Goal: Information Seeking & Learning: Learn about a topic

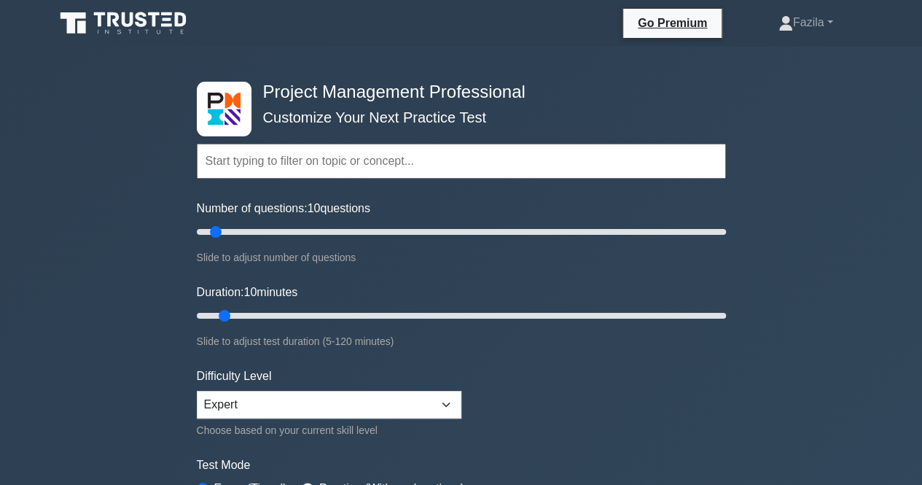
click at [324, 159] on input "text" at bounding box center [461, 161] width 529 height 35
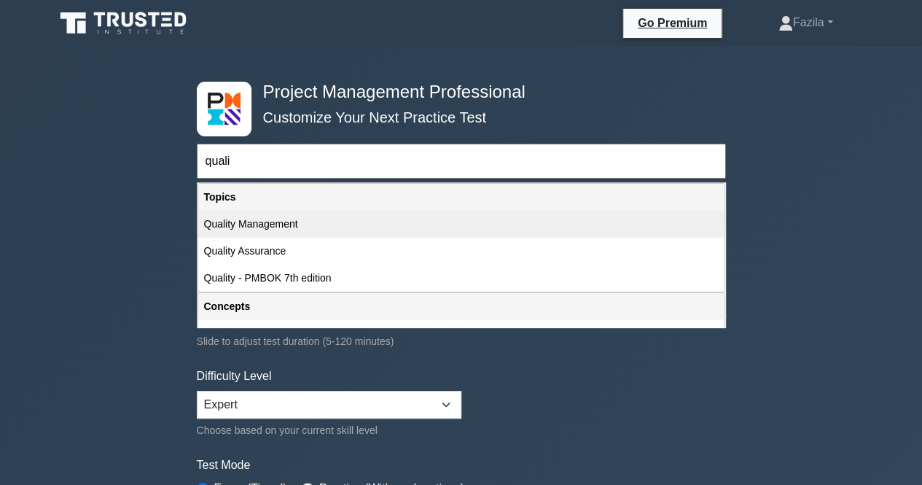
click at [293, 227] on div "Quality Management" at bounding box center [461, 224] width 526 height 27
type input "Quality Management"
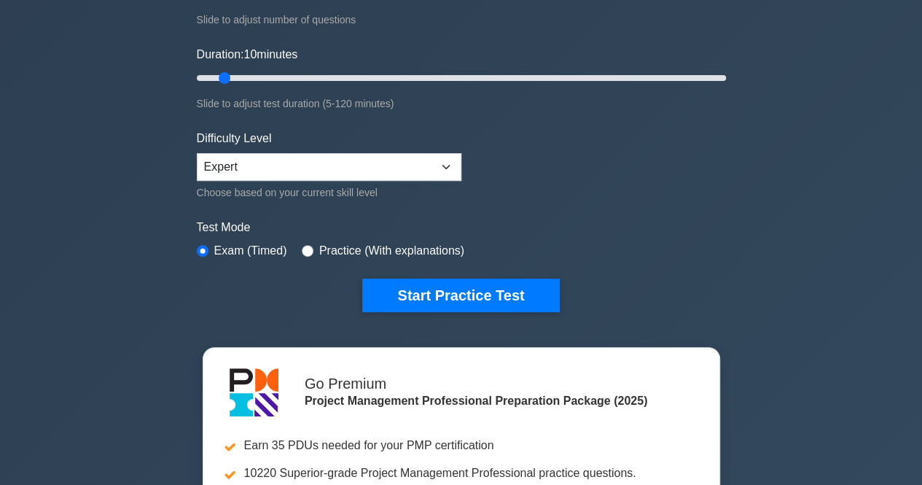
scroll to position [241, 0]
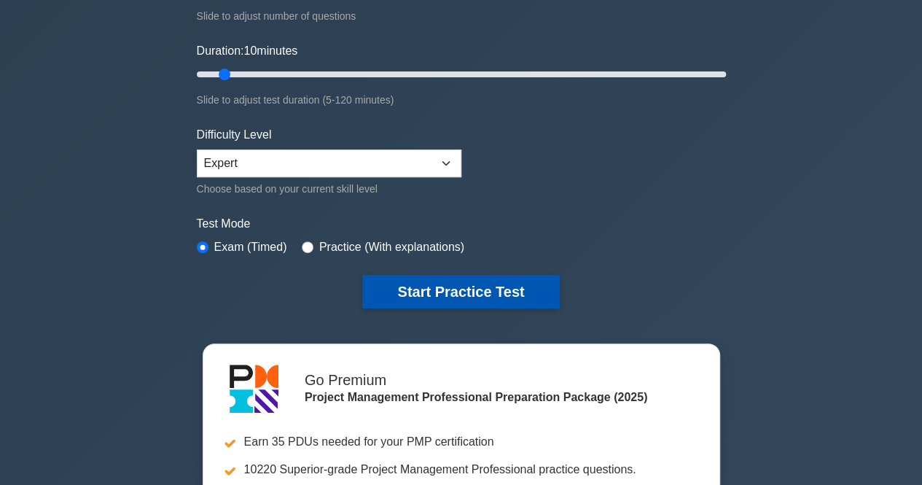
click at [475, 295] on button "Start Practice Test" at bounding box center [460, 292] width 197 height 34
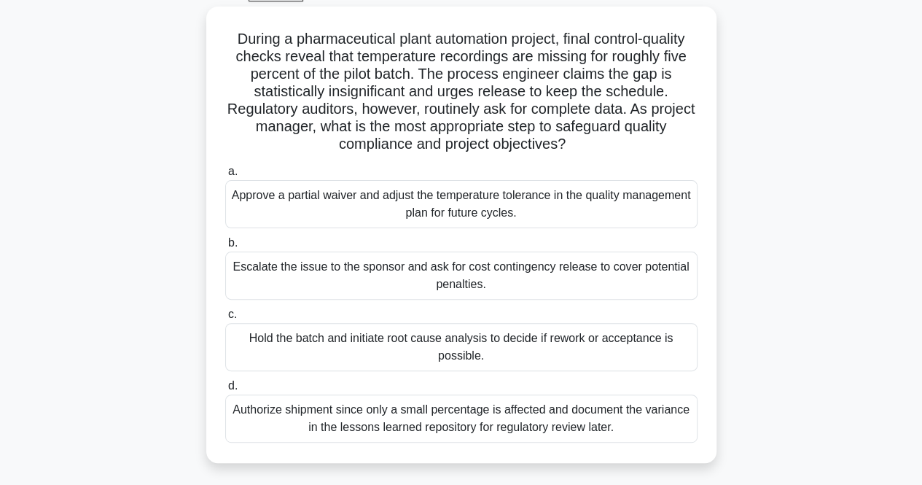
scroll to position [80, 0]
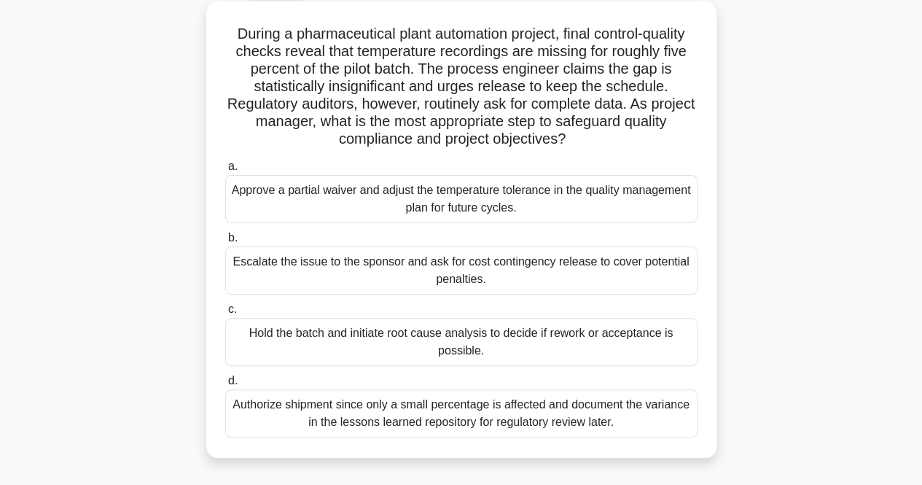
click at [461, 326] on div "Hold the batch and initiate root cause analysis to decide if rework or acceptan…" at bounding box center [461, 342] width 473 height 48
click at [225, 314] on input "c. Hold the batch and initiate root cause analysis to decide if rework or accep…" at bounding box center [225, 309] width 0 height 9
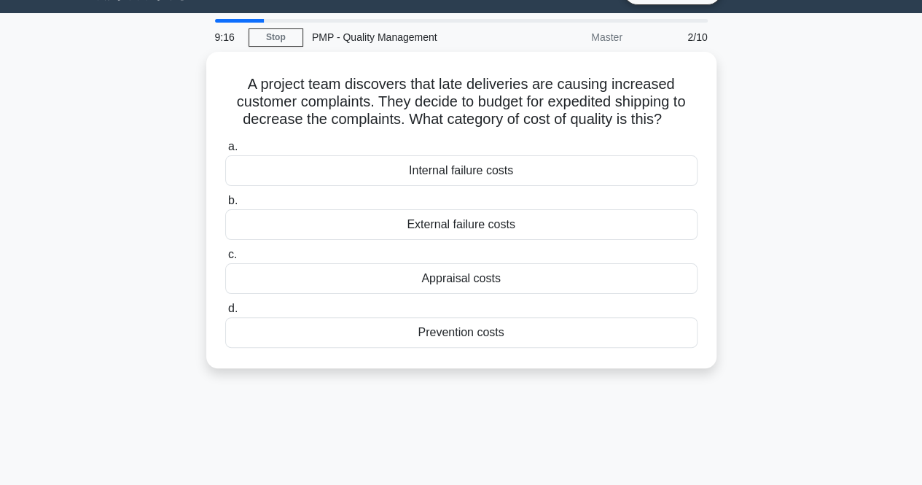
scroll to position [0, 0]
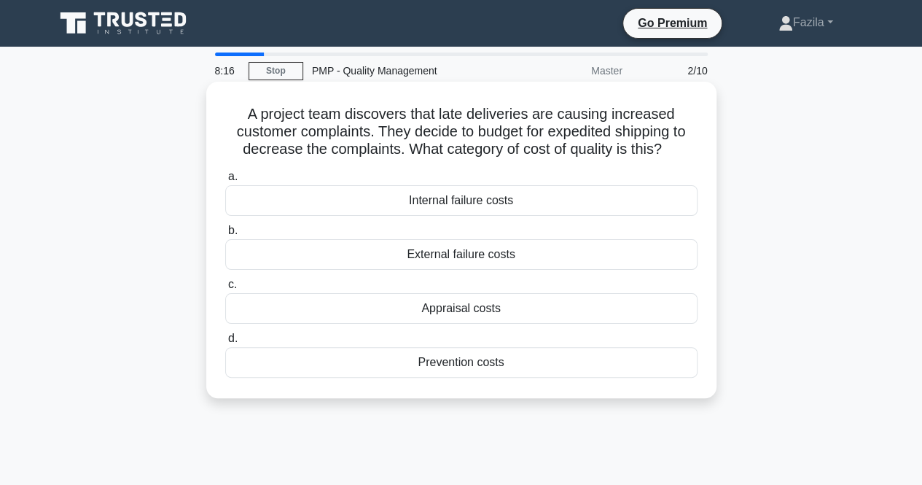
click at [427, 370] on div "Prevention costs" at bounding box center [461, 362] width 473 height 31
click at [225, 343] on input "d. Prevention costs" at bounding box center [225, 338] width 0 height 9
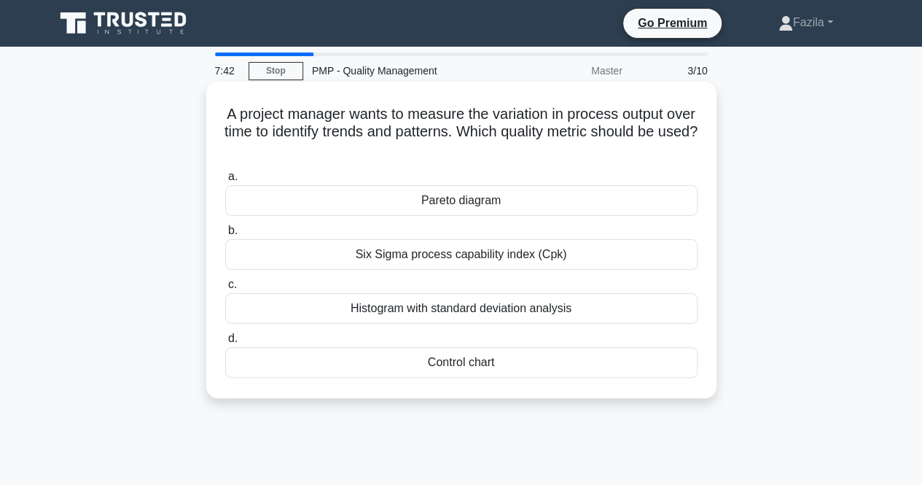
click at [396, 206] on div "Pareto diagram" at bounding box center [461, 200] width 473 height 31
click at [225, 182] on input "a. Pareto diagram" at bounding box center [225, 176] width 0 height 9
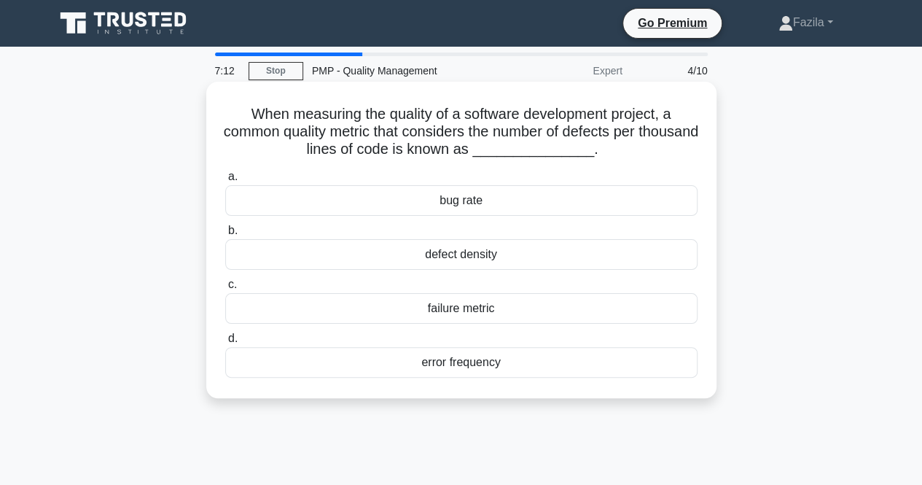
click at [405, 252] on div "defect density" at bounding box center [461, 254] width 473 height 31
click at [225, 236] on input "b. defect density" at bounding box center [225, 230] width 0 height 9
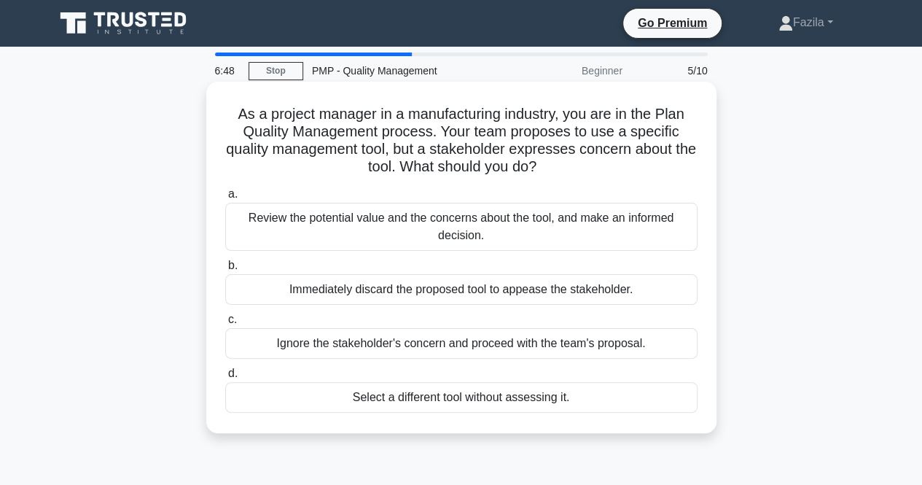
click at [385, 230] on div "Review the potential value and the concerns about the tool, and make an informe…" at bounding box center [461, 227] width 473 height 48
click at [225, 199] on input "a. Review the potential value and the concerns about the tool, and make an info…" at bounding box center [225, 194] width 0 height 9
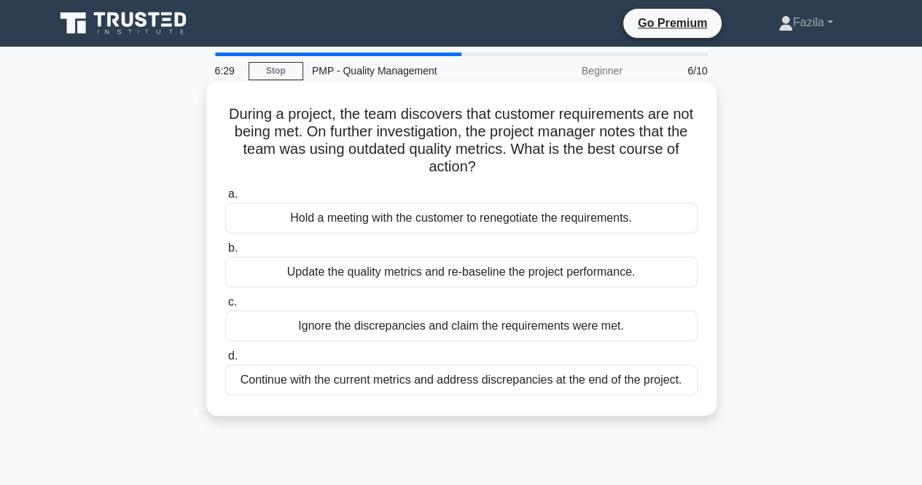
click at [368, 273] on div "Update the quality metrics and re-baseline the project performance." at bounding box center [461, 272] width 473 height 31
click at [225, 253] on input "b. Update the quality metrics and re-baseline the project performance." at bounding box center [225, 248] width 0 height 9
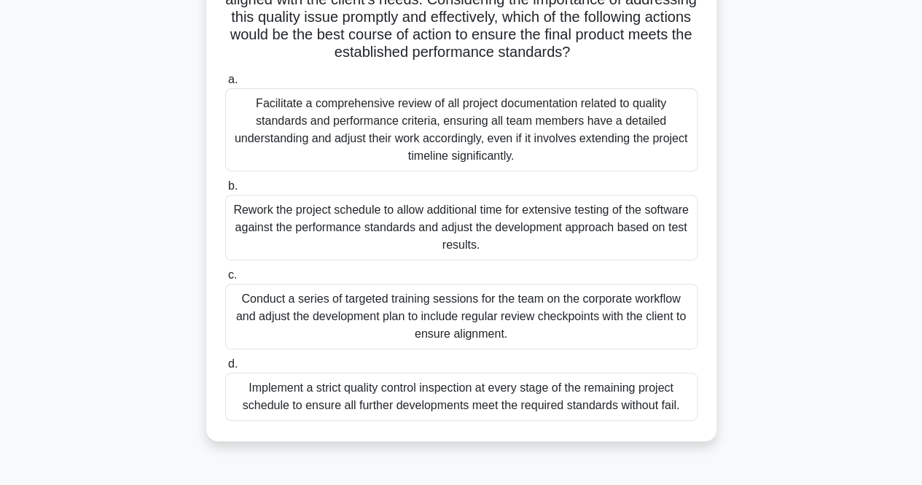
scroll to position [277, 0]
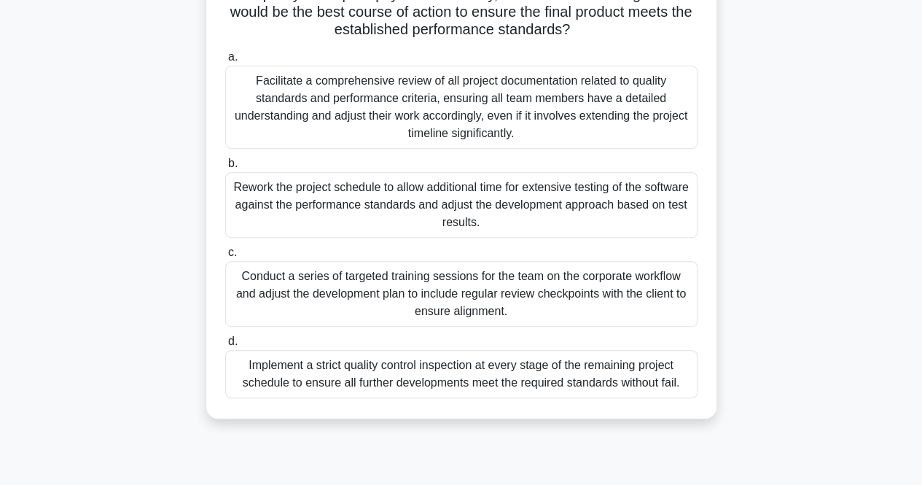
click at [391, 314] on div "Conduct a series of targeted training sessions for the team on the corporate wo…" at bounding box center [461, 294] width 473 height 66
click at [225, 257] on input "c. Conduct a series of targeted training sessions for the team on the corporate…" at bounding box center [225, 252] width 0 height 9
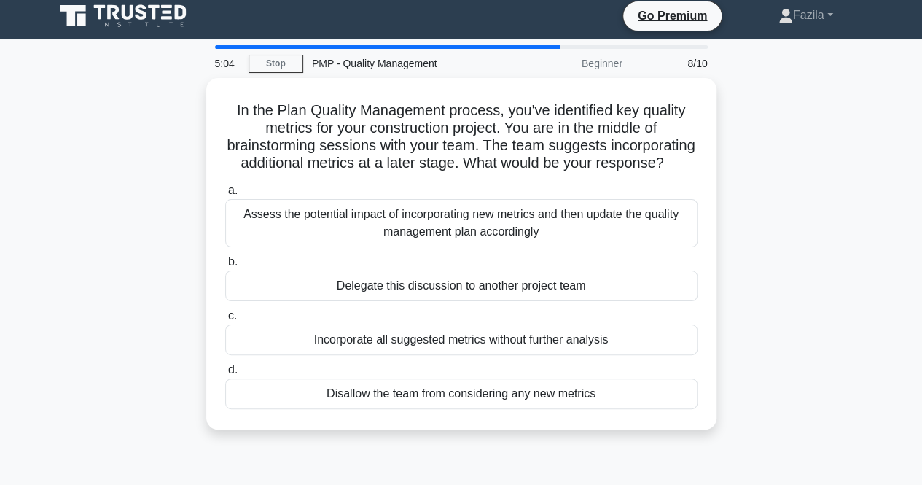
scroll to position [0, 0]
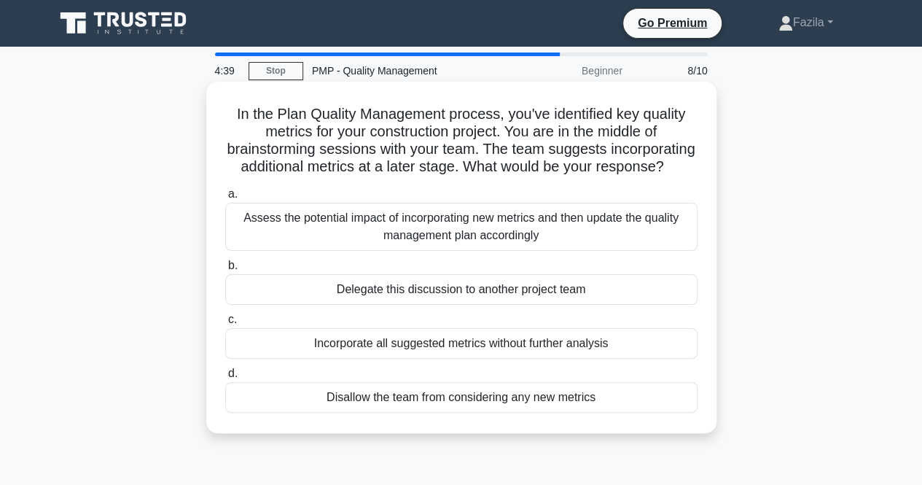
click at [521, 251] on div "Assess the potential impact of incorporating new metrics and then update the qu…" at bounding box center [461, 227] width 473 height 48
click at [225, 199] on input "a. Assess the potential impact of incorporating new metrics and then update the…" at bounding box center [225, 194] width 0 height 9
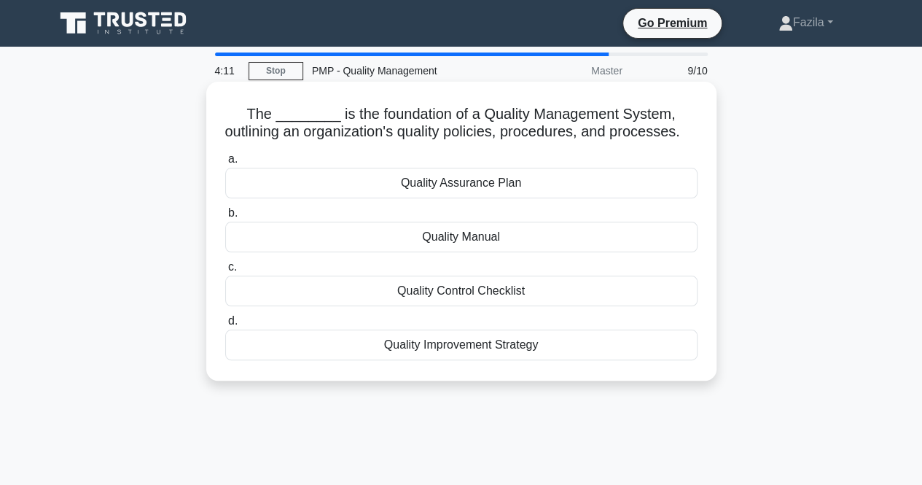
click at [489, 198] on div "Quality Assurance Plan" at bounding box center [461, 183] width 473 height 31
click at [225, 164] on input "a. Quality Assurance Plan" at bounding box center [225, 159] width 0 height 9
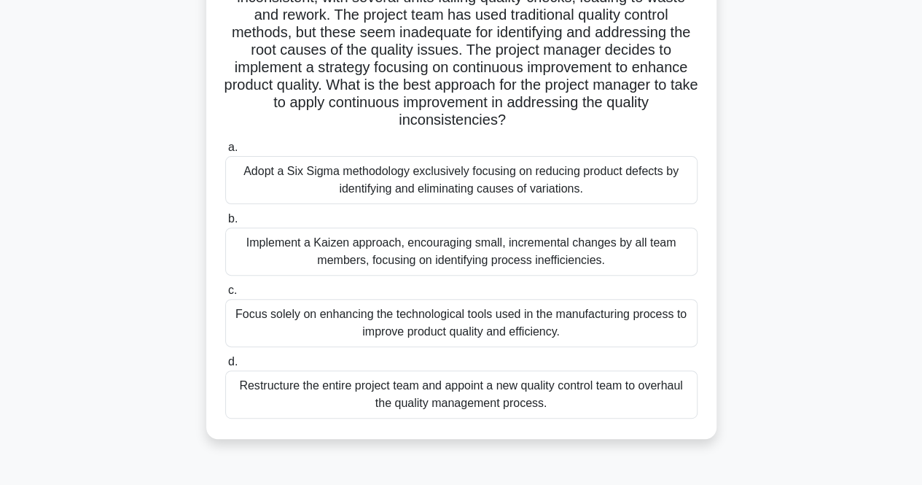
scroll to position [135, 0]
click at [429, 242] on div "Implement a Kaizen approach, encouraging small, incremental changes by all team…" at bounding box center [461, 251] width 473 height 48
click at [225, 223] on input "b. Implement a Kaizen approach, encouraging small, incremental changes by all t…" at bounding box center [225, 218] width 0 height 9
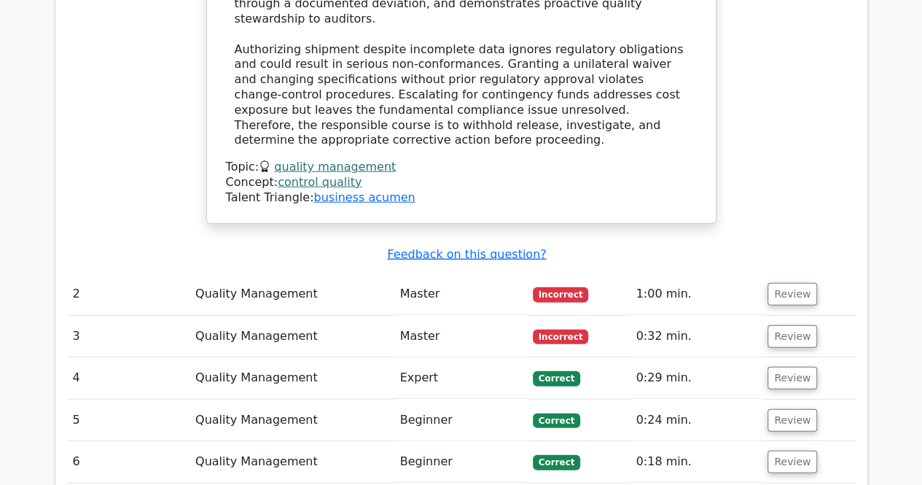
scroll to position [1794, 0]
click at [791, 284] on button "Review" at bounding box center [793, 295] width 50 height 23
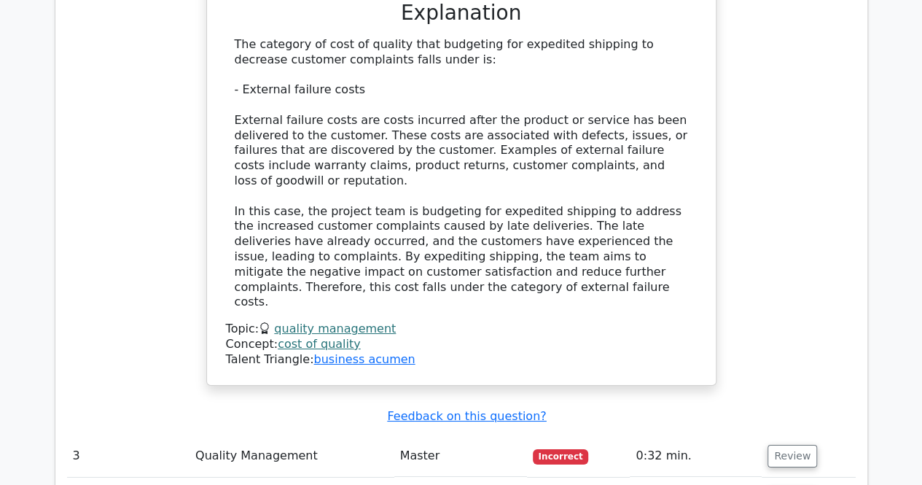
scroll to position [2428, 0]
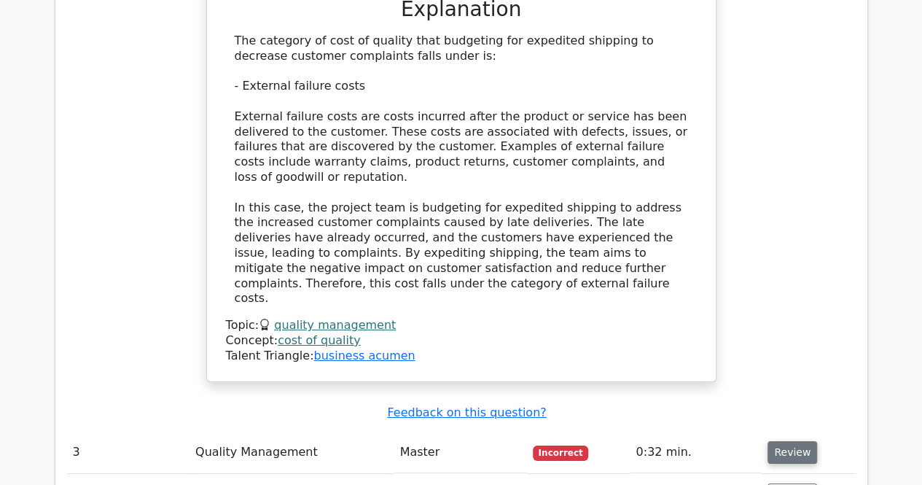
click at [799, 441] on button "Review" at bounding box center [793, 452] width 50 height 23
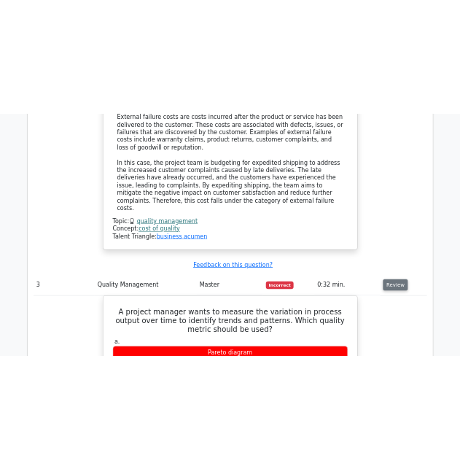
scroll to position [2540, 0]
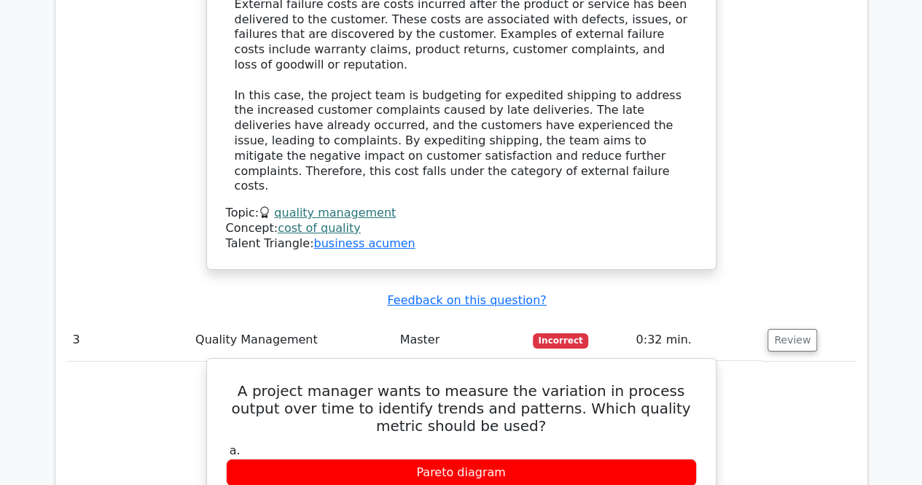
drag, startPoint x: 499, startPoint y: 444, endPoint x: 427, endPoint y: 451, distance: 71.8
copy div "Control chart"
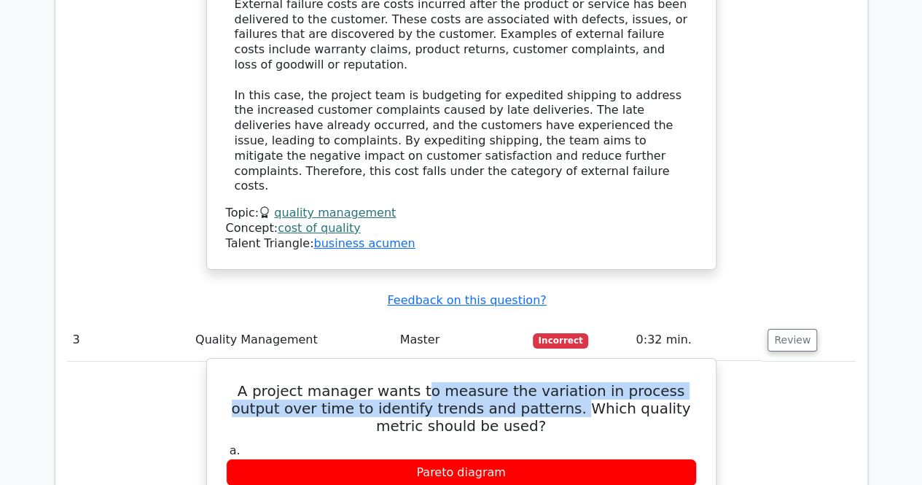
drag, startPoint x: 408, startPoint y: 217, endPoint x: 506, endPoint y: 240, distance: 100.5
click at [506, 382] on h5 "A project manager wants to measure the variation in process output over time to…" at bounding box center [462, 408] width 474 height 53
copy h5 "o measure the variation in process output over time to identify trends and patt…"
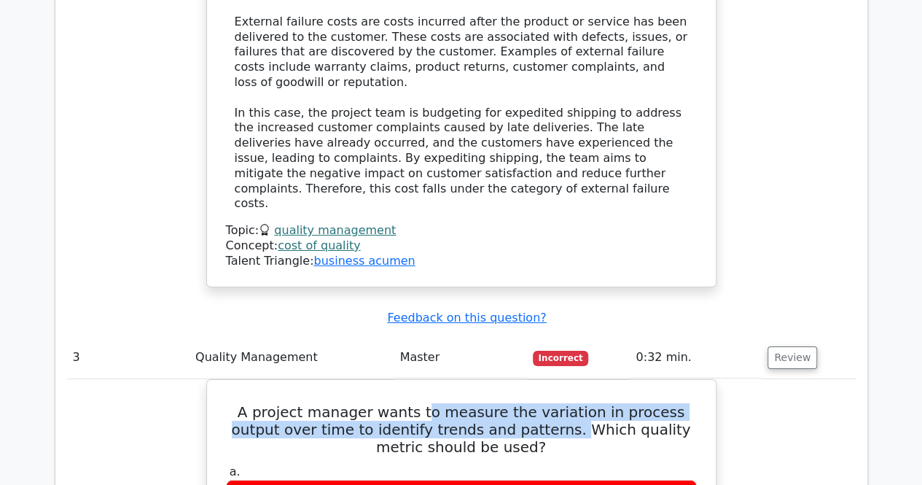
scroll to position [2505, 0]
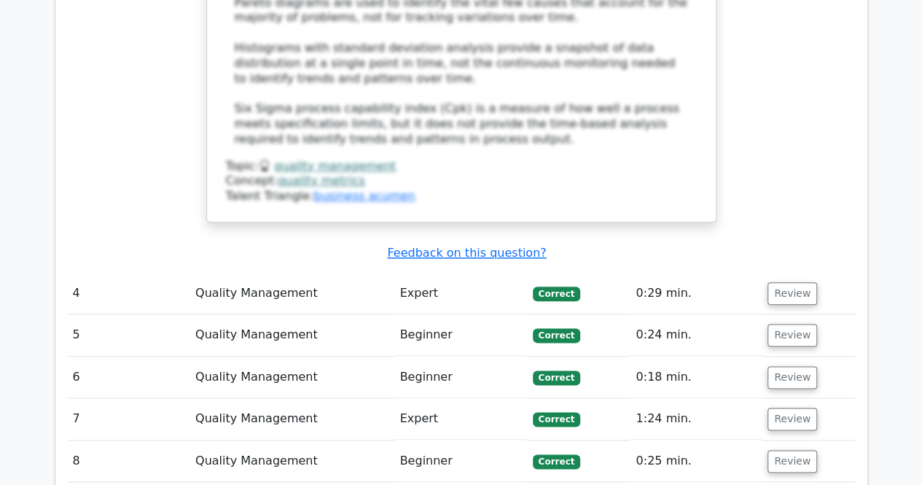
scroll to position [3477, 0]
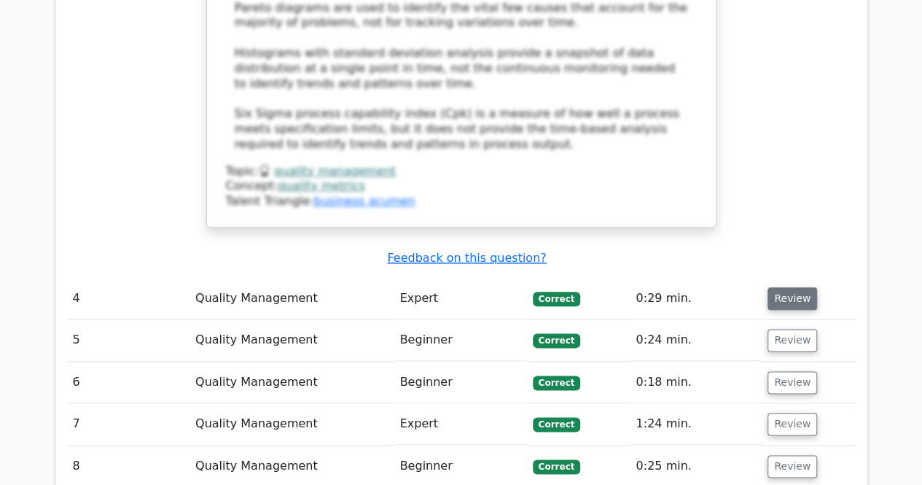
click at [785, 287] on button "Review" at bounding box center [793, 298] width 50 height 23
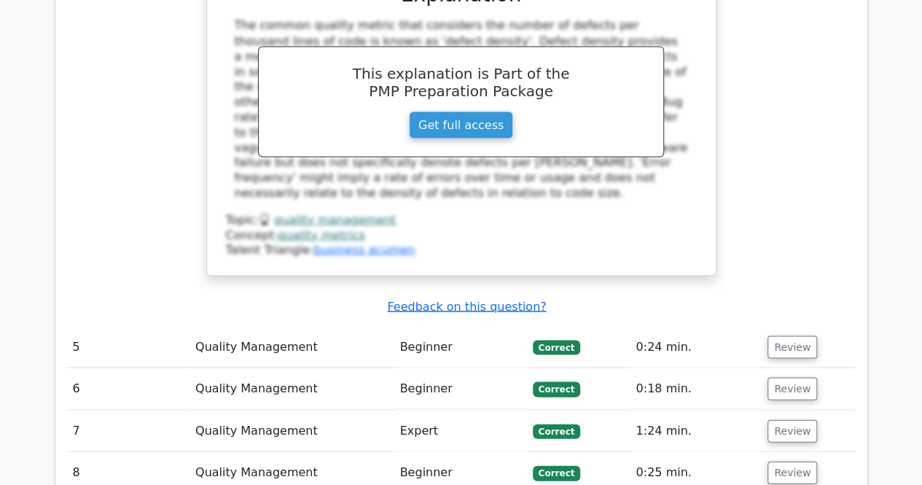
scroll to position [4110, 0]
click at [782, 336] on button "Review" at bounding box center [793, 347] width 50 height 23
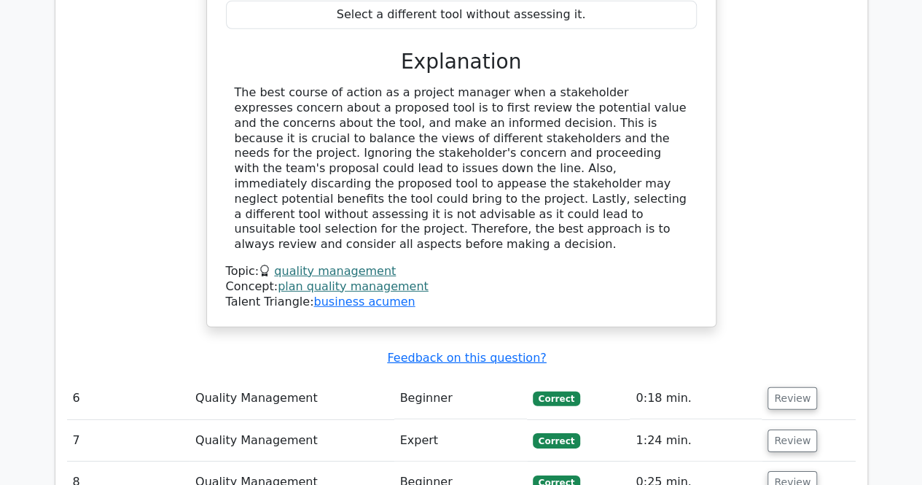
scroll to position [4757, 0]
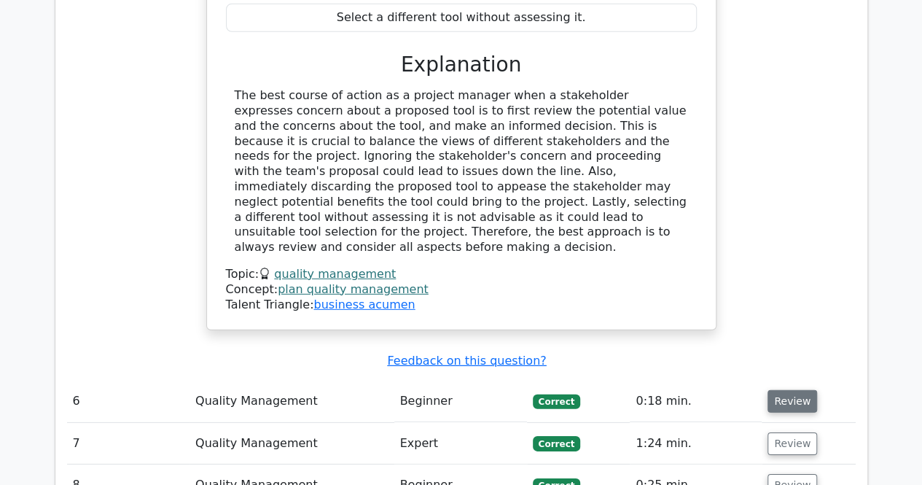
click at [771, 390] on button "Review" at bounding box center [793, 401] width 50 height 23
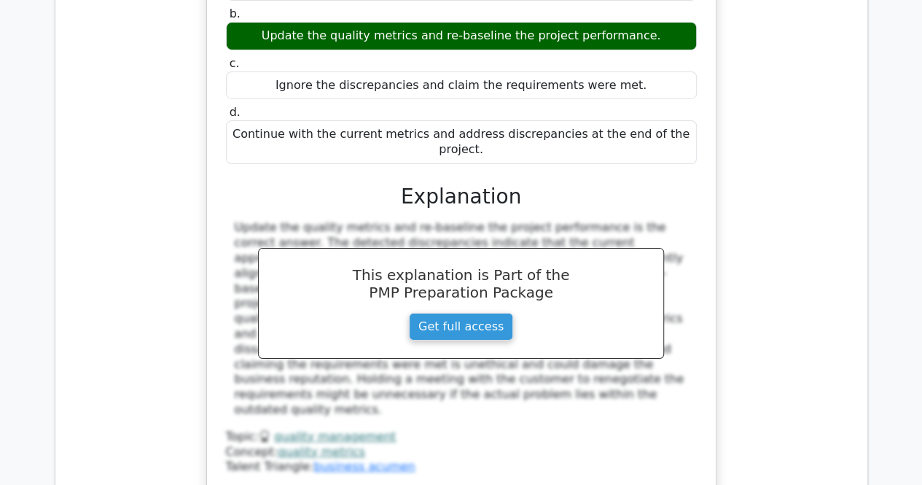
scroll to position [5326, 0]
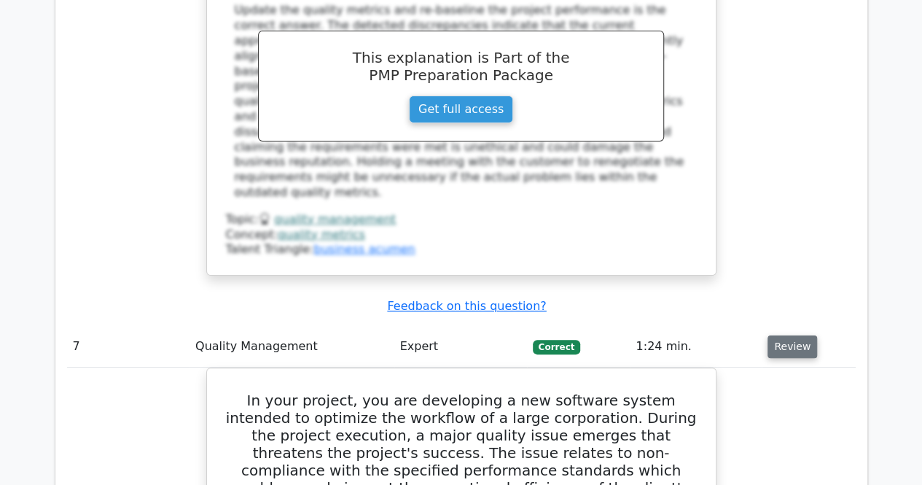
scroll to position [5737, 0]
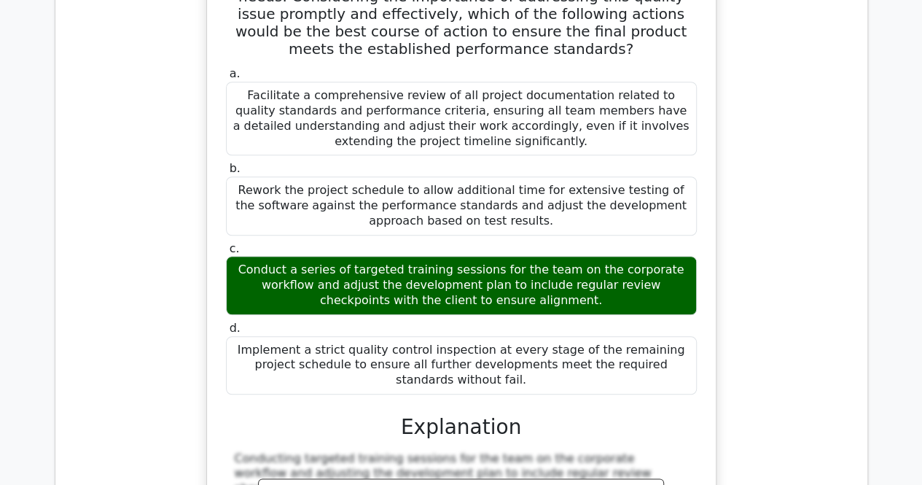
scroll to position [6235, 0]
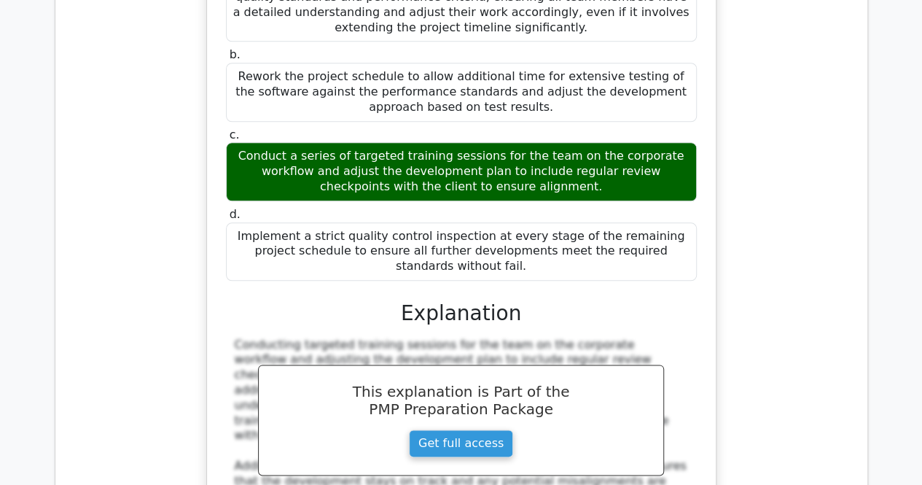
drag, startPoint x: 780, startPoint y: 432, endPoint x: 777, endPoint y: 411, distance: 22.0
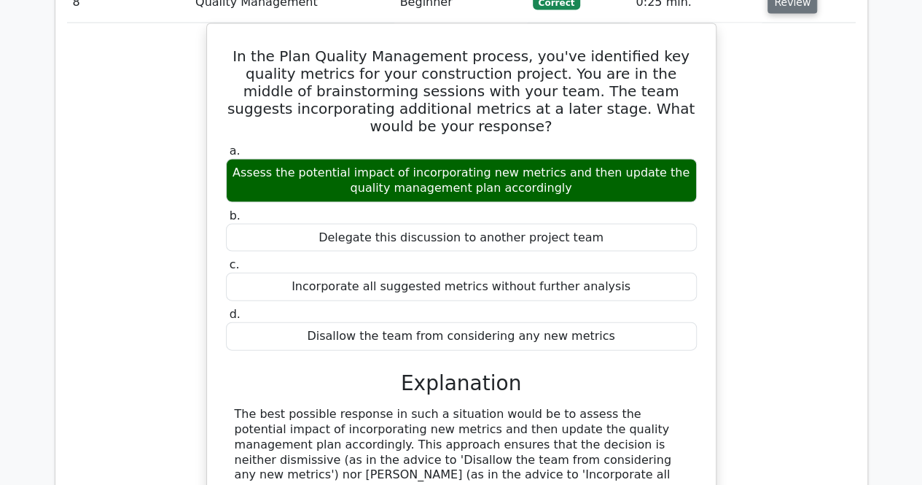
scroll to position [7022, 0]
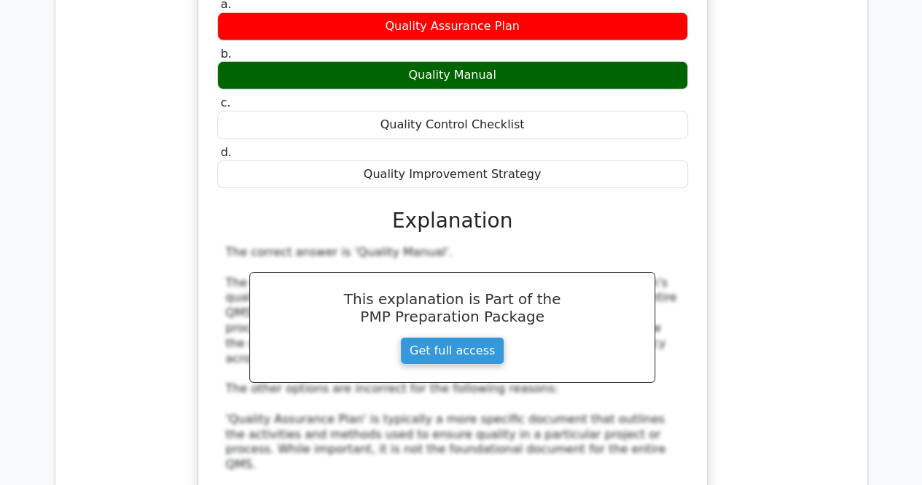
scroll to position [7802, 0]
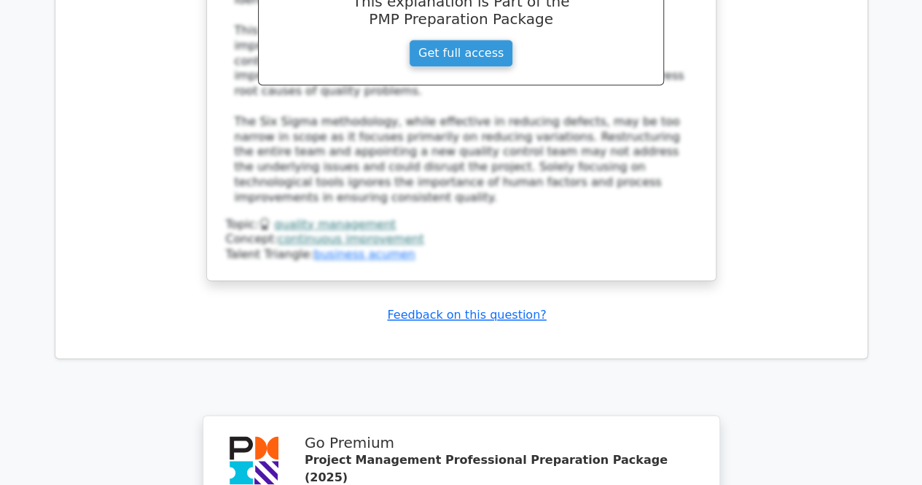
scroll to position [9146, 0]
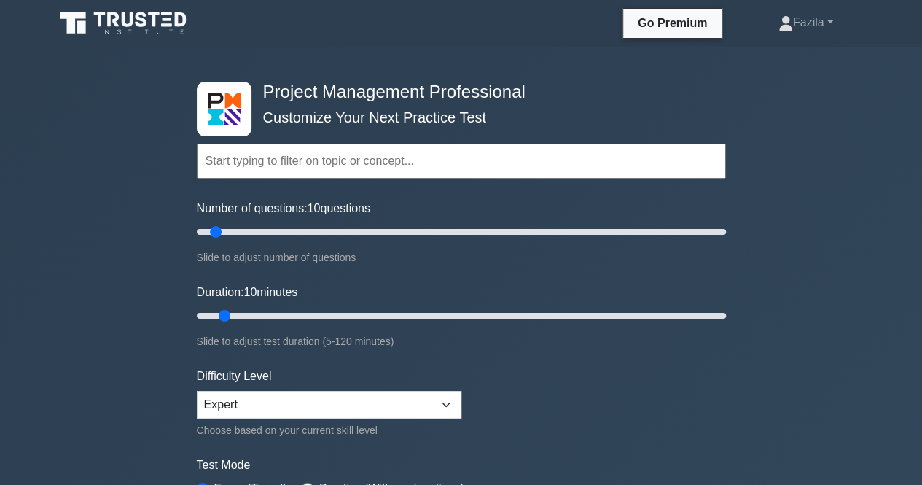
drag, startPoint x: 246, startPoint y: 180, endPoint x: 244, endPoint y: 173, distance: 7.6
click at [244, 173] on div "Topics Scope Management Time Management Cost Management Quality Management Risk…" at bounding box center [461, 140] width 529 height 83
click at [244, 173] on input "text" at bounding box center [461, 161] width 529 height 35
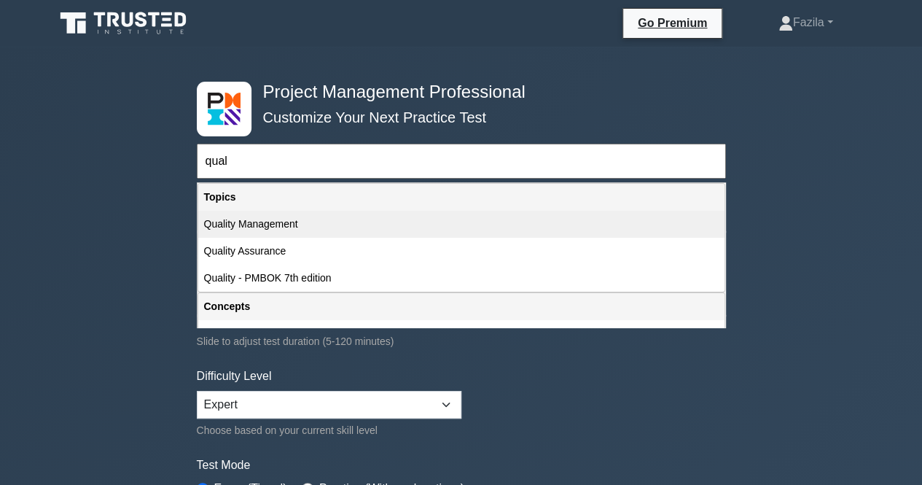
click at [256, 224] on div "Quality Management" at bounding box center [461, 224] width 526 height 27
type input "Quality Management"
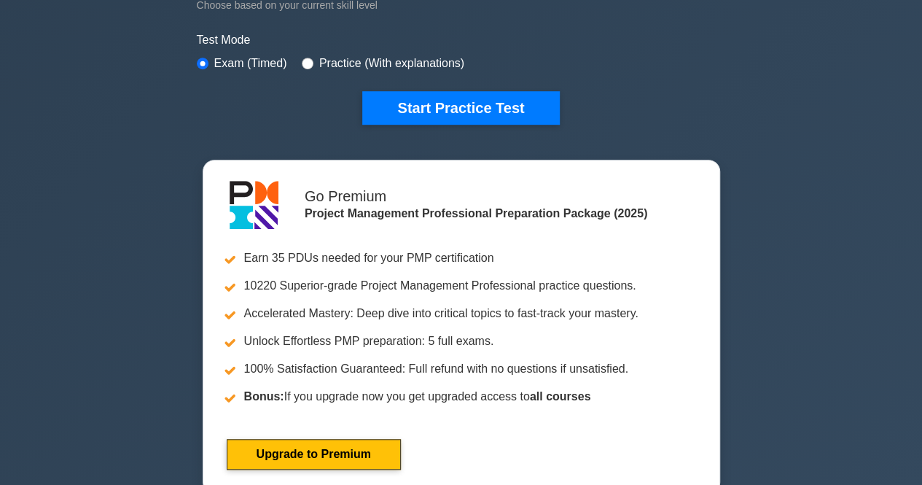
scroll to position [454, 0]
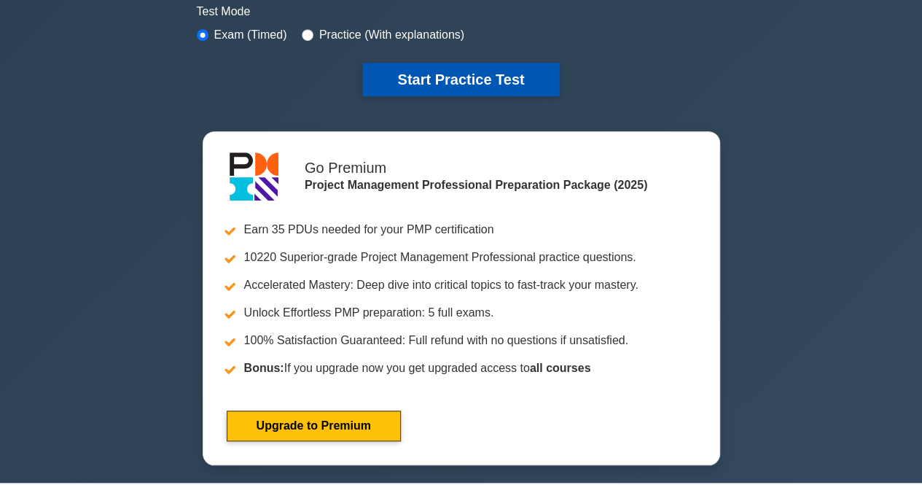
click at [456, 65] on button "Start Practice Test" at bounding box center [460, 80] width 197 height 34
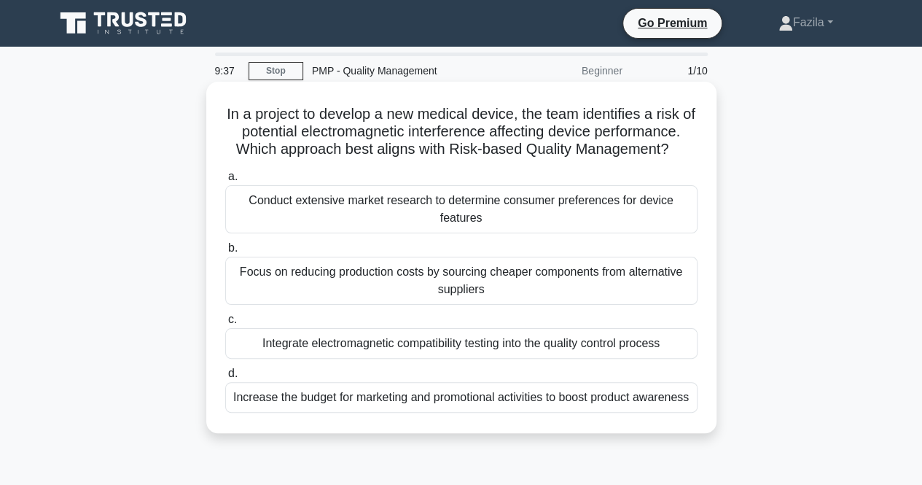
click at [473, 341] on div "Integrate electromagnetic compatibility testing into the quality control process" at bounding box center [461, 343] width 473 height 31
click at [225, 324] on input "c. Integrate electromagnetic compatibility testing into the quality control pro…" at bounding box center [225, 319] width 0 height 9
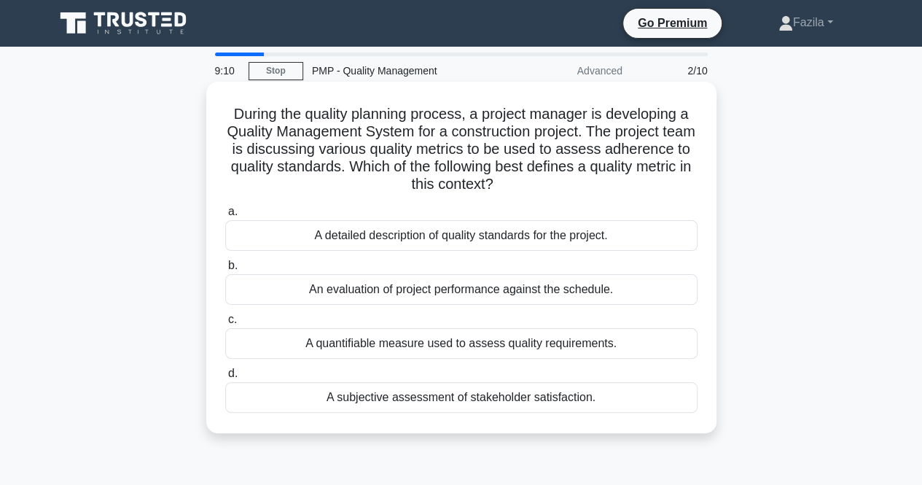
click at [525, 351] on div "A quantifiable measure used to assess quality requirements." at bounding box center [461, 343] width 473 height 31
click at [225, 324] on input "c. A quantifiable measure used to assess quality requirements." at bounding box center [225, 319] width 0 height 9
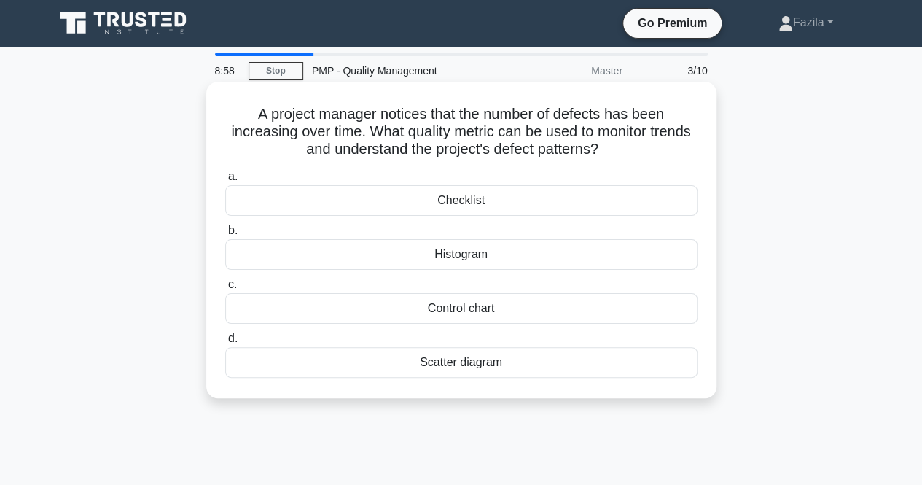
click at [513, 319] on div "Control chart" at bounding box center [461, 308] width 473 height 31
click at [225, 289] on input "c. Control chart" at bounding box center [225, 284] width 0 height 9
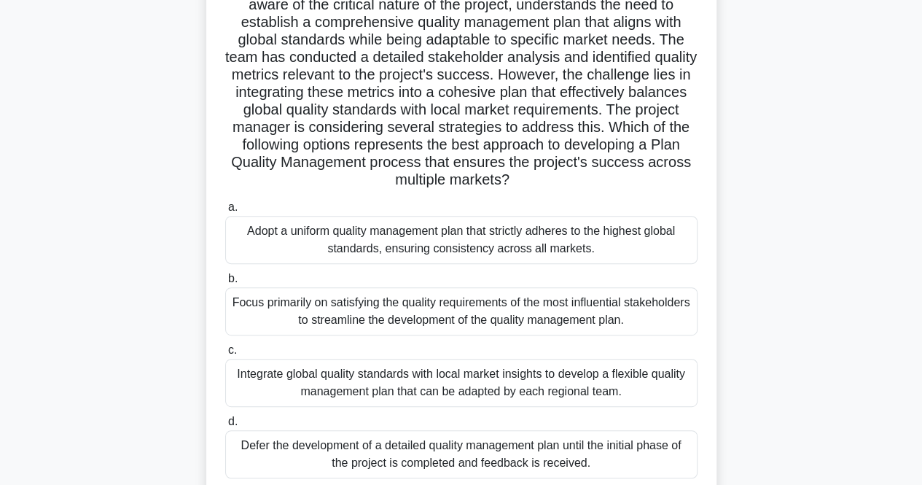
scroll to position [185, 0]
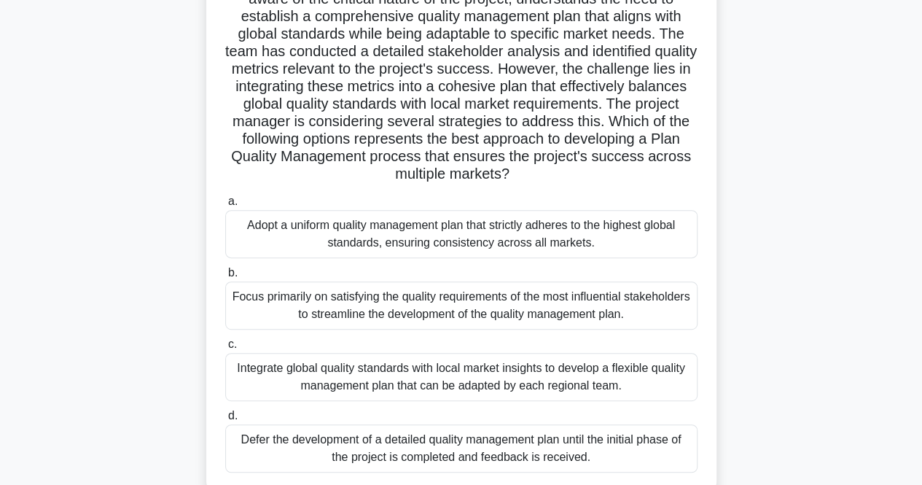
click at [440, 395] on div "Integrate global quality standards with local market insights to develop a flex…" at bounding box center [461, 377] width 473 height 48
click at [225, 349] on input "c. Integrate global quality standards with local market insights to develop a f…" at bounding box center [225, 344] width 0 height 9
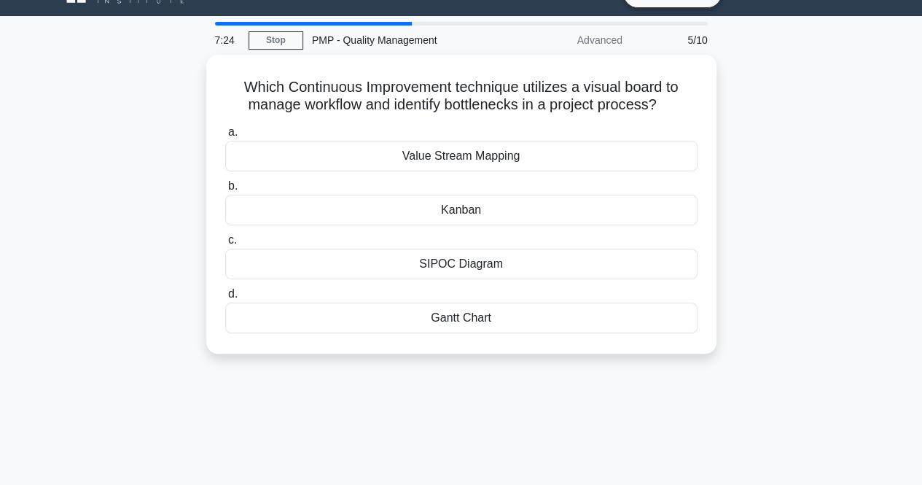
scroll to position [0, 0]
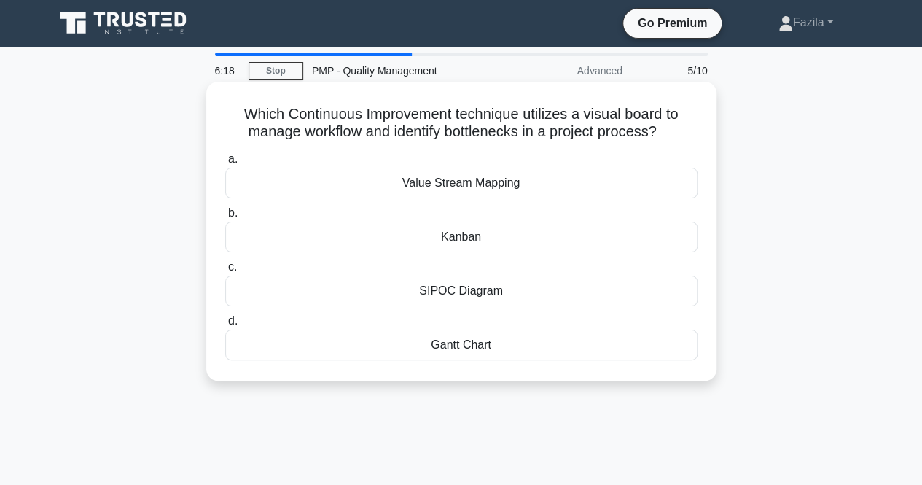
click at [313, 229] on div "Kanban" at bounding box center [461, 237] width 473 height 31
click at [225, 218] on input "b. Kanban" at bounding box center [225, 213] width 0 height 9
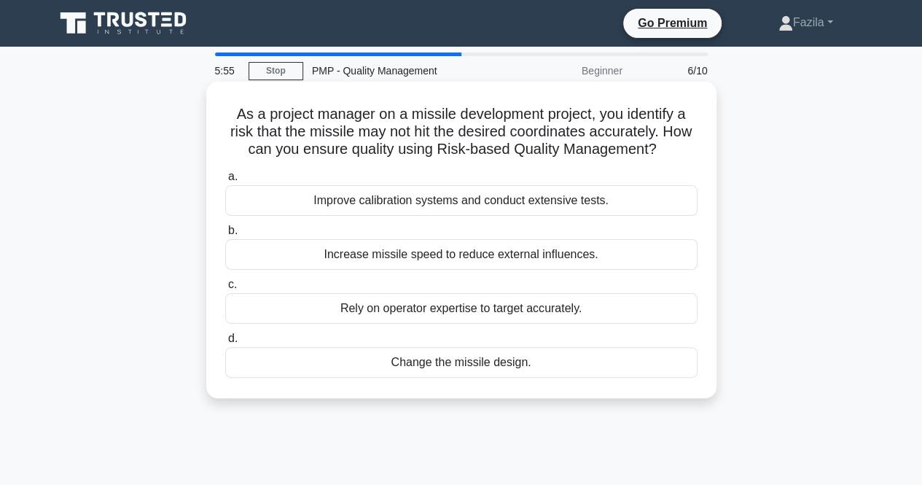
click at [302, 212] on div "Improve calibration systems and conduct extensive tests." at bounding box center [461, 200] width 473 height 31
click at [225, 182] on input "a. Improve calibration systems and conduct extensive tests." at bounding box center [225, 176] width 0 height 9
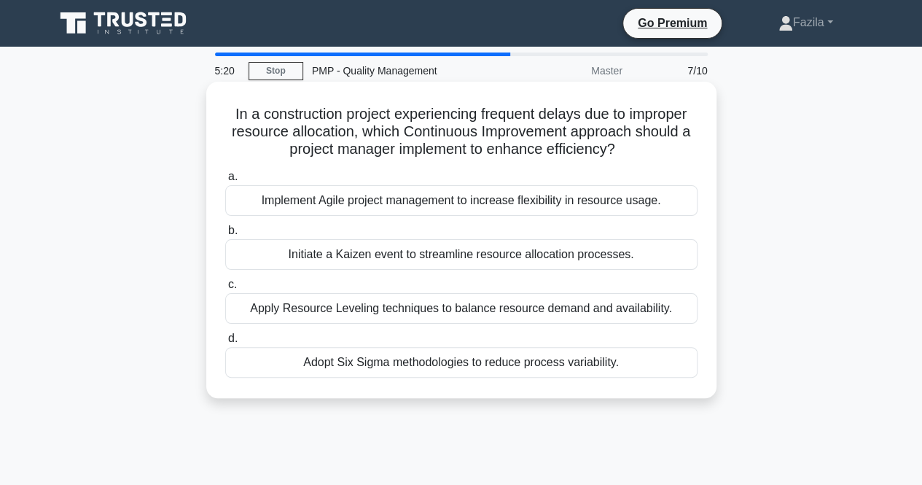
click at [313, 303] on div "Apply Resource Leveling techniques to balance resource demand and availability." at bounding box center [461, 308] width 473 height 31
click at [225, 289] on input "c. Apply Resource Leveling techniques to balance resource demand and availabili…" at bounding box center [225, 284] width 0 height 9
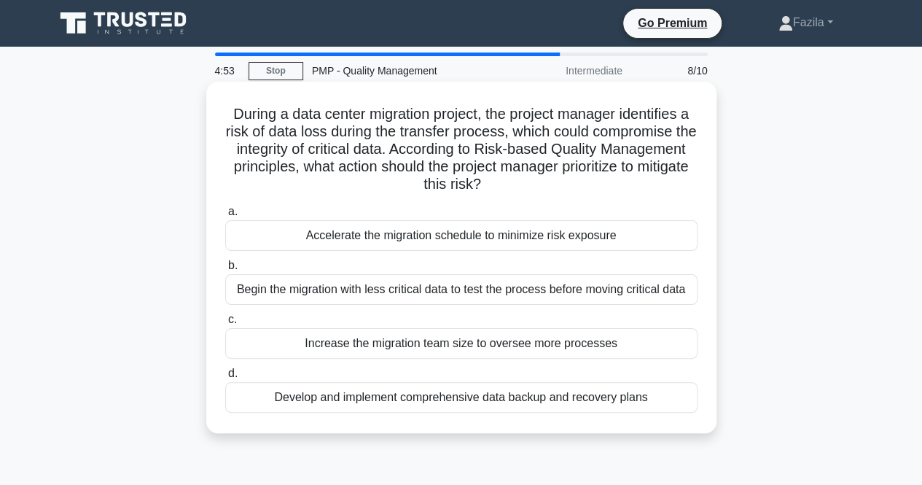
click at [309, 394] on div "Develop and implement comprehensive data backup and recovery plans" at bounding box center [461, 397] width 473 height 31
click at [225, 378] on input "d. Develop and implement comprehensive data backup and recovery plans" at bounding box center [225, 373] width 0 height 9
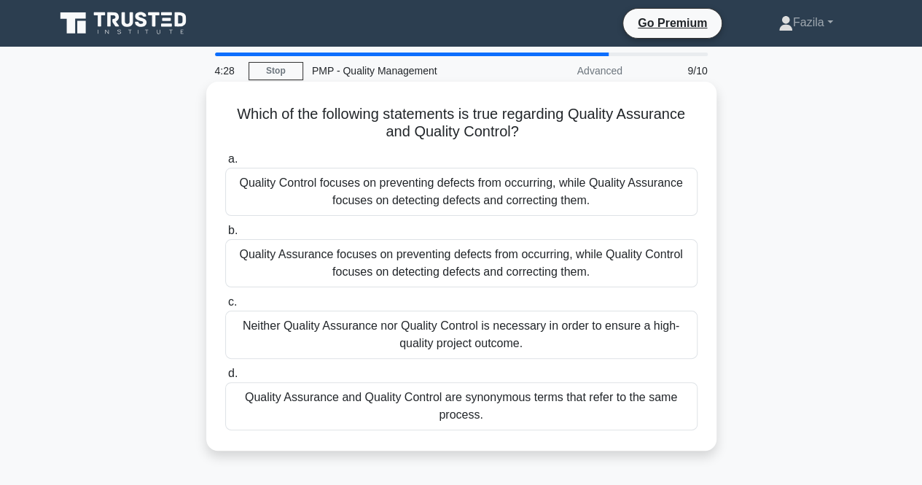
click at [400, 248] on div "Quality Assurance focuses on preventing defects from occurring, while Quality C…" at bounding box center [461, 263] width 473 height 48
click at [225, 236] on input "b. Quality Assurance focuses on preventing defects from occurring, while Qualit…" at bounding box center [225, 230] width 0 height 9
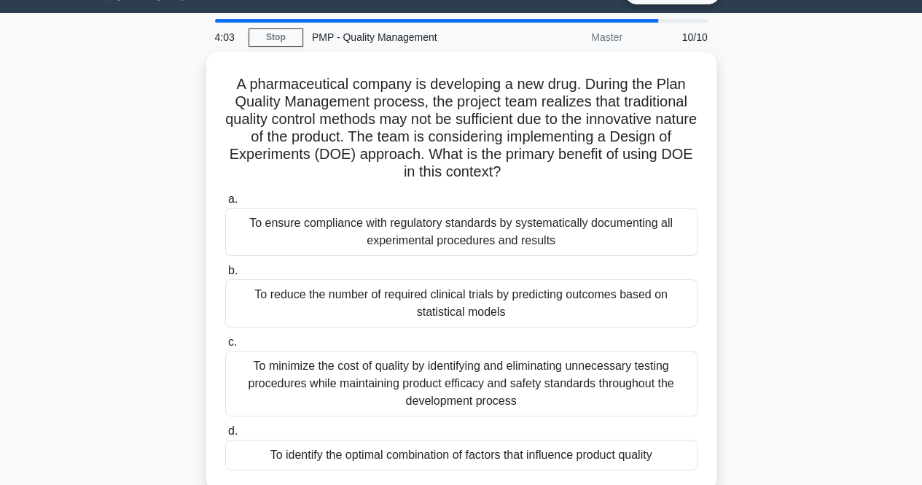
scroll to position [41, 0]
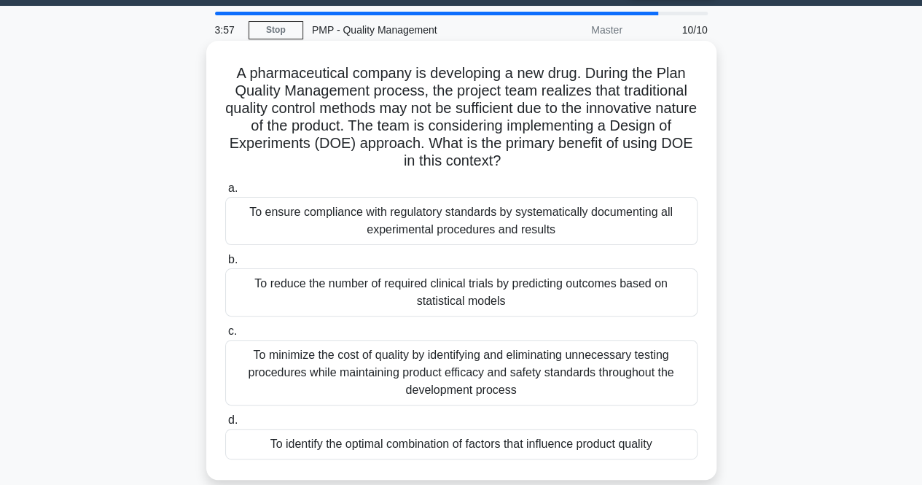
click at [393, 438] on div "To identify the optimal combination of factors that influence product quality" at bounding box center [461, 444] width 473 height 31
click at [225, 425] on input "d. To identify the optimal combination of factors that influence product quality" at bounding box center [225, 420] width 0 height 9
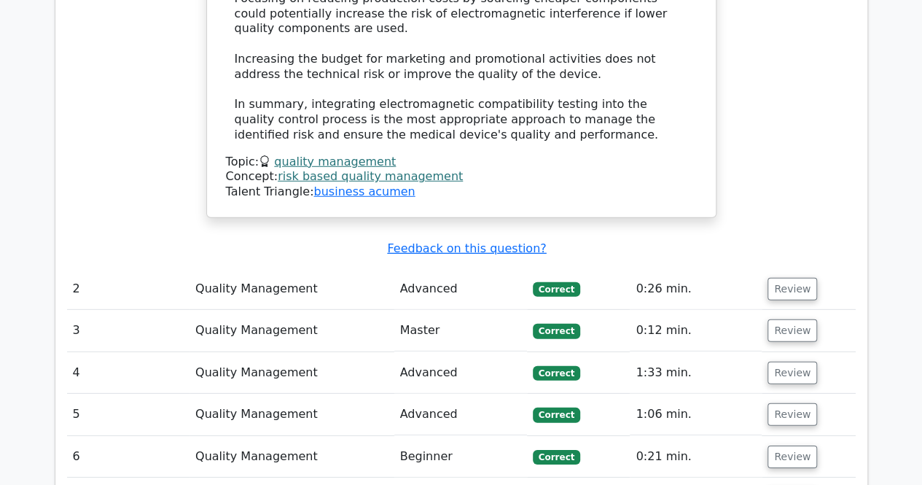
scroll to position [2046, 0]
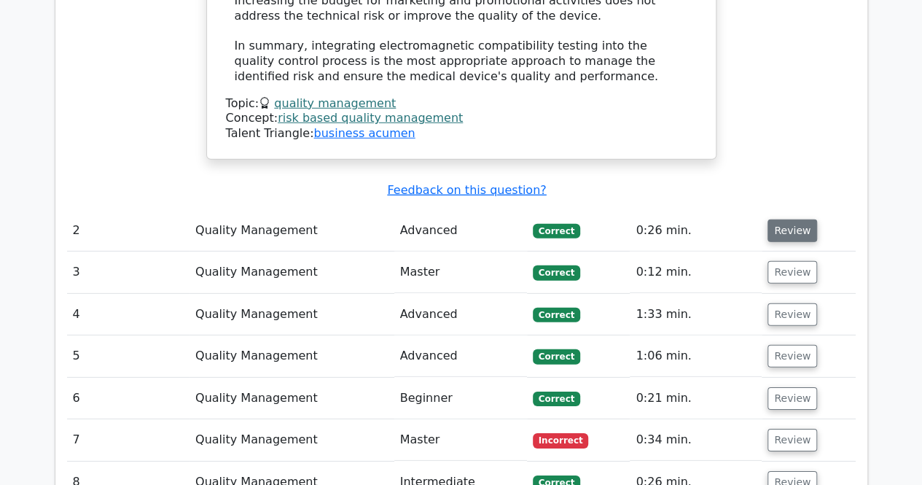
click at [782, 219] on button "Review" at bounding box center [793, 230] width 50 height 23
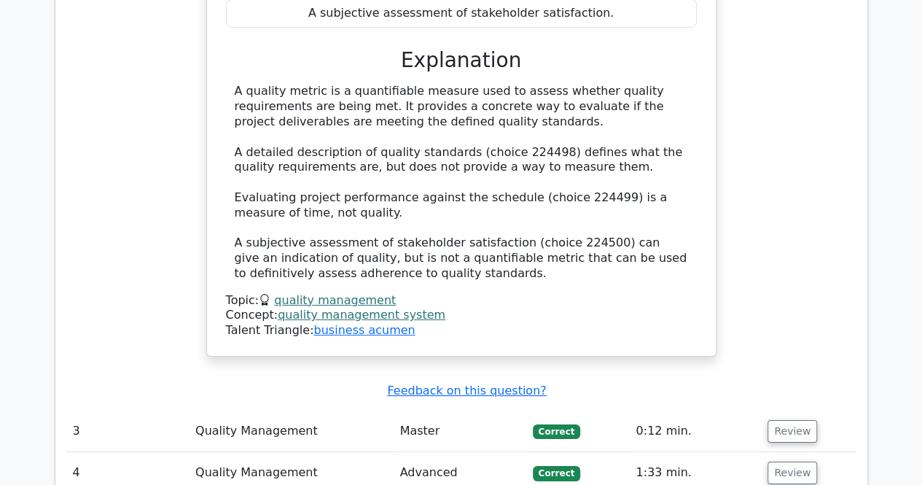
scroll to position [2720, 0]
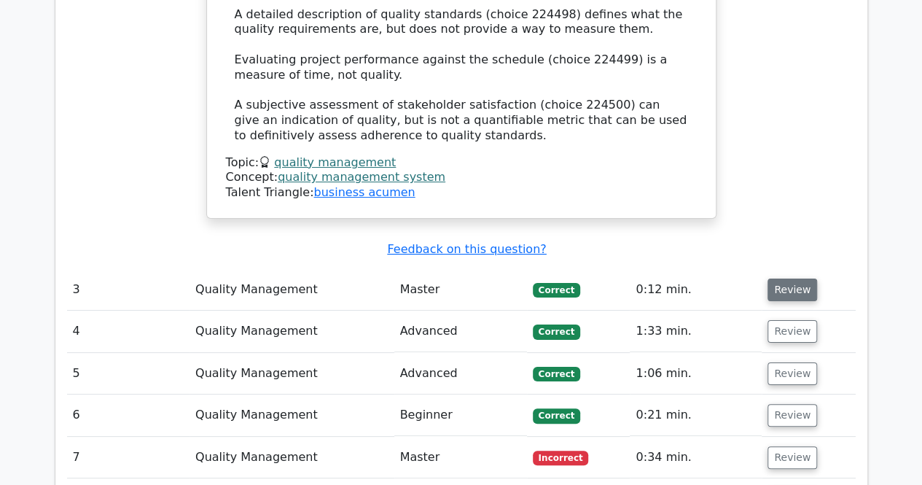
click at [790, 279] on button "Review" at bounding box center [793, 290] width 50 height 23
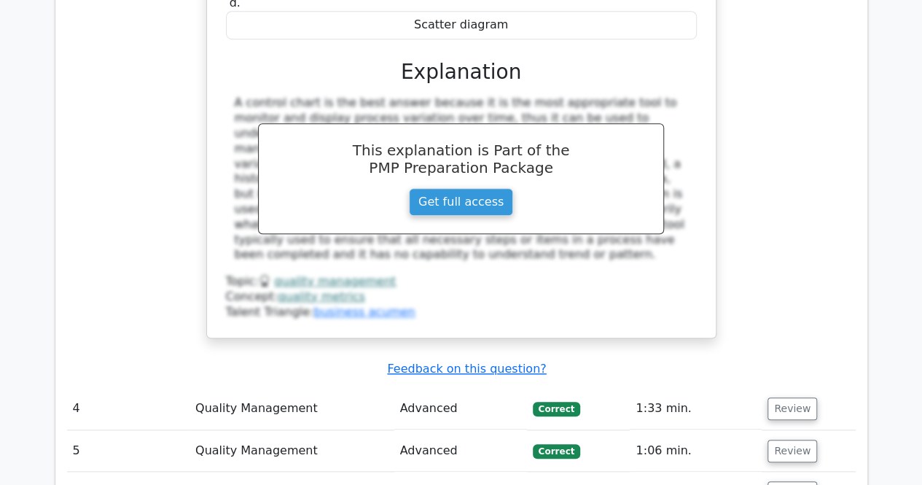
scroll to position [3269, 0]
click at [785, 397] on button "Review" at bounding box center [793, 408] width 50 height 23
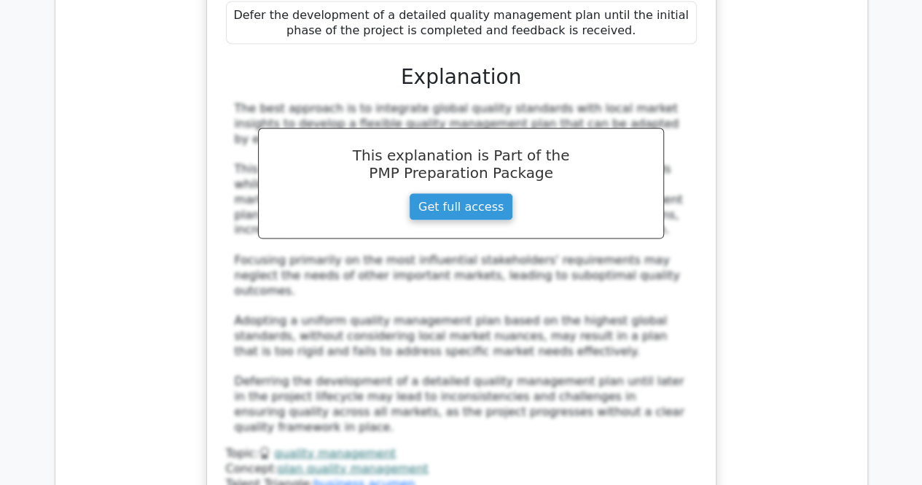
scroll to position [4237, 0]
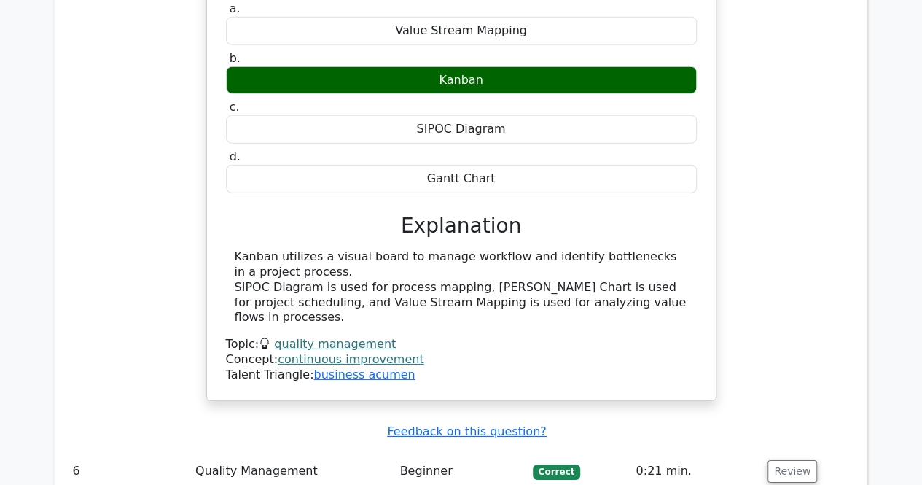
scroll to position [4924, 0]
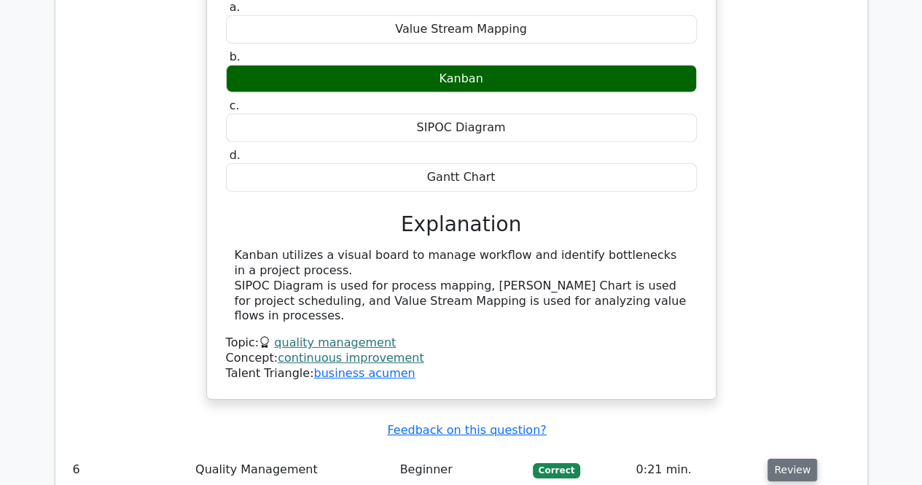
click at [781, 459] on button "Review" at bounding box center [793, 470] width 50 height 23
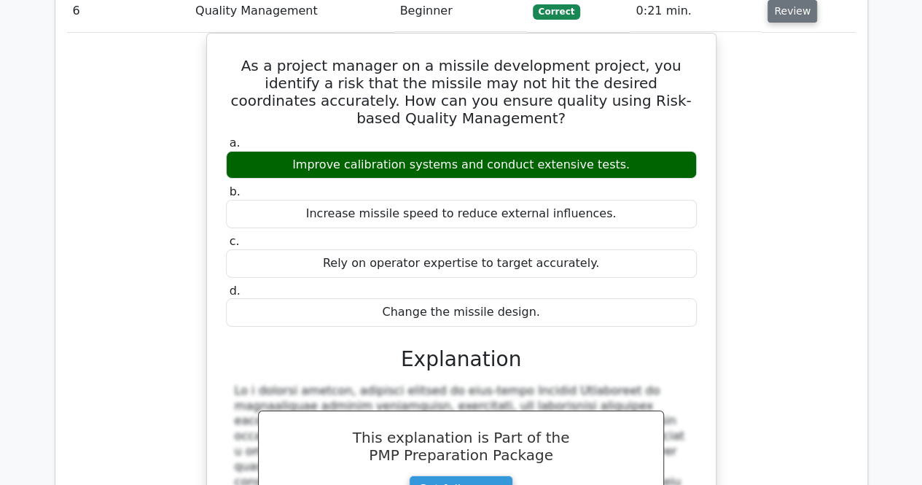
scroll to position [5466, 0]
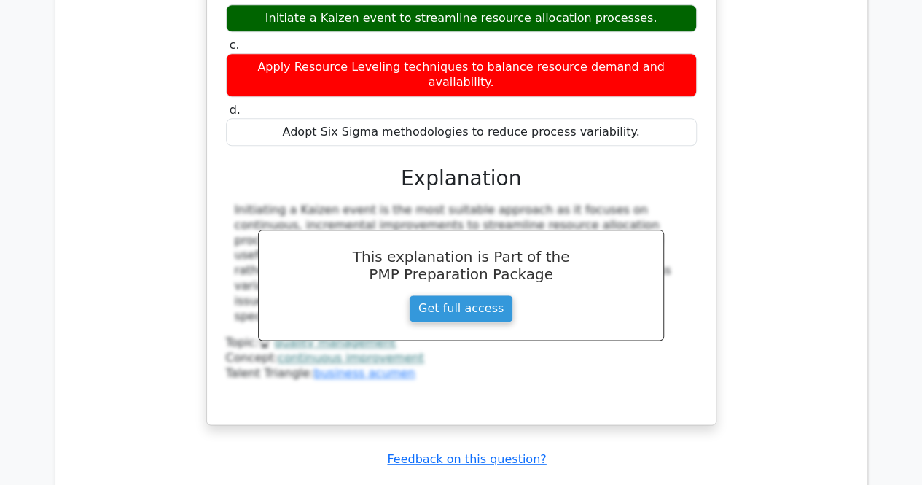
scroll to position [6295, 0]
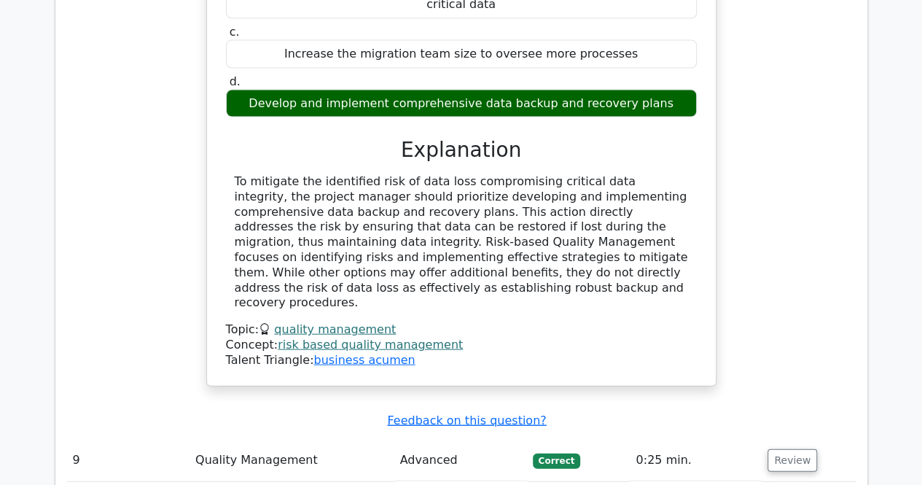
scroll to position [7055, 0]
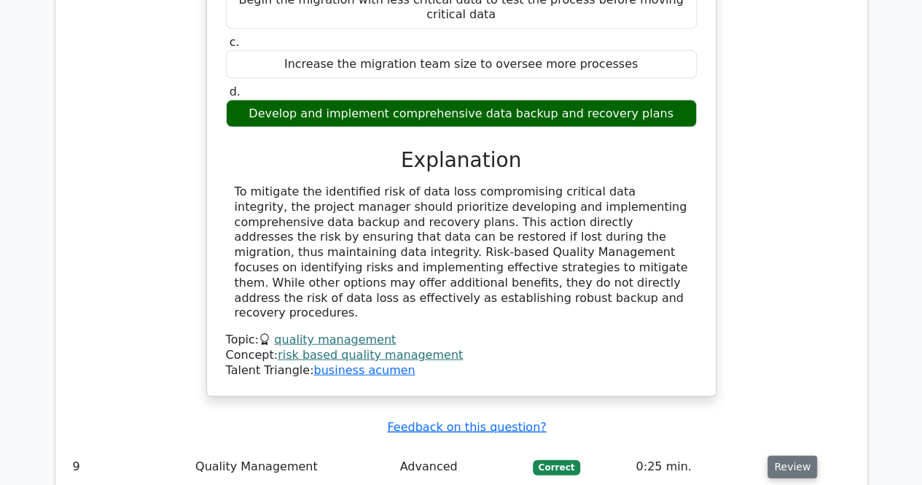
click at [777, 456] on button "Review" at bounding box center [793, 467] width 50 height 23
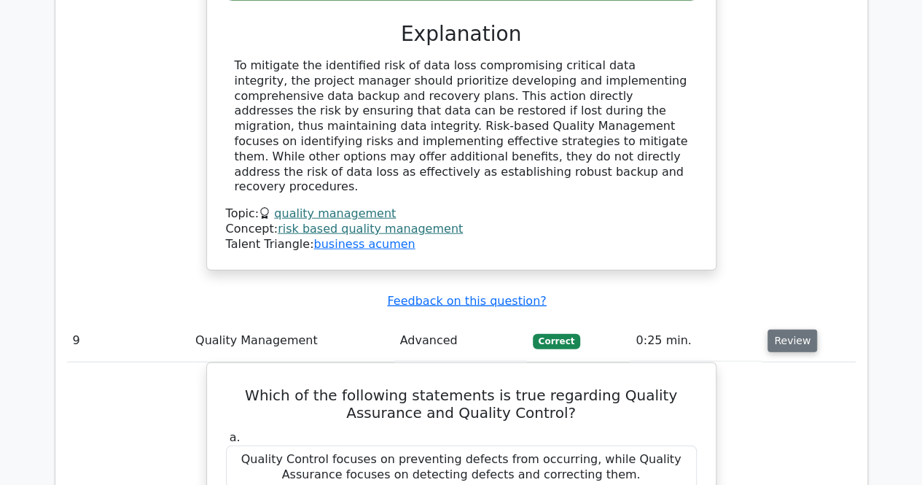
scroll to position [7182, 0]
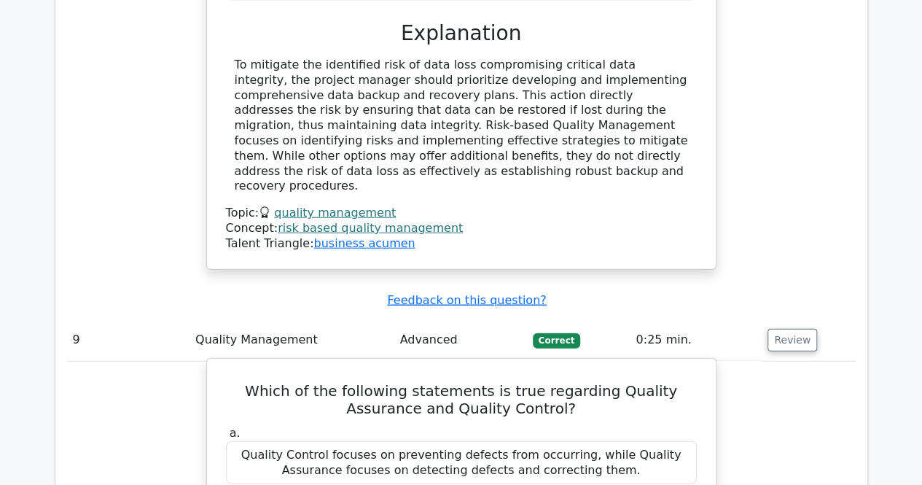
drag, startPoint x: 602, startPoint y: 162, endPoint x: 231, endPoint y: 139, distance: 371.9
copy div "Quality Assurance focuses on preventing defects from occurring, while Quality C…"
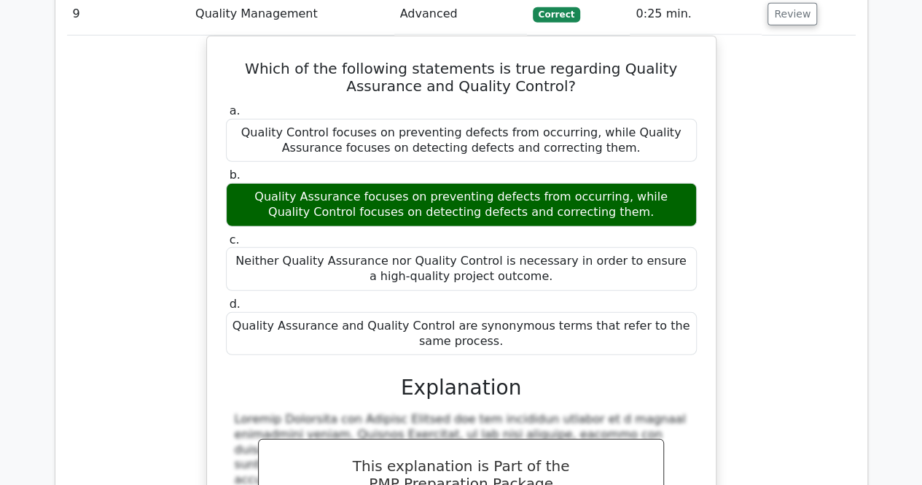
scroll to position [7509, 0]
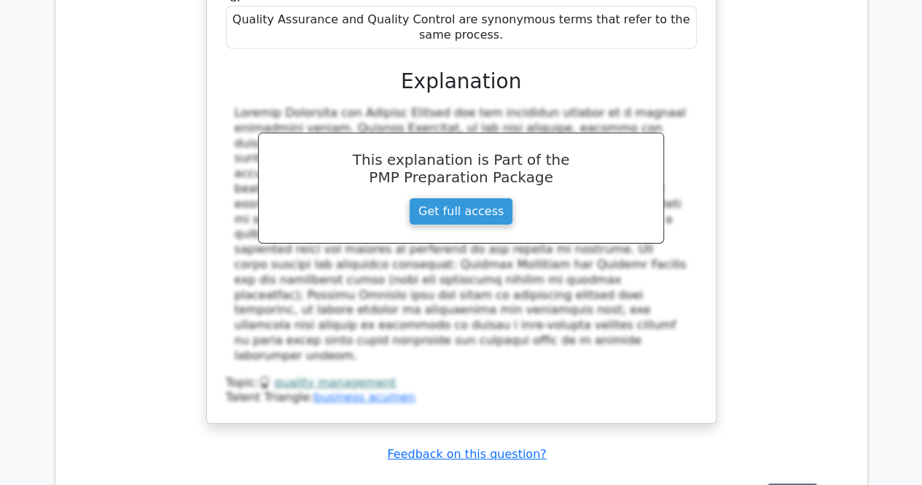
scroll to position [7813, 0]
drag, startPoint x: 529, startPoint y: 190, endPoint x: 420, endPoint y: 215, distance: 112.2
drag, startPoint x: 650, startPoint y: 174, endPoint x: 376, endPoint y: 190, distance: 273.9
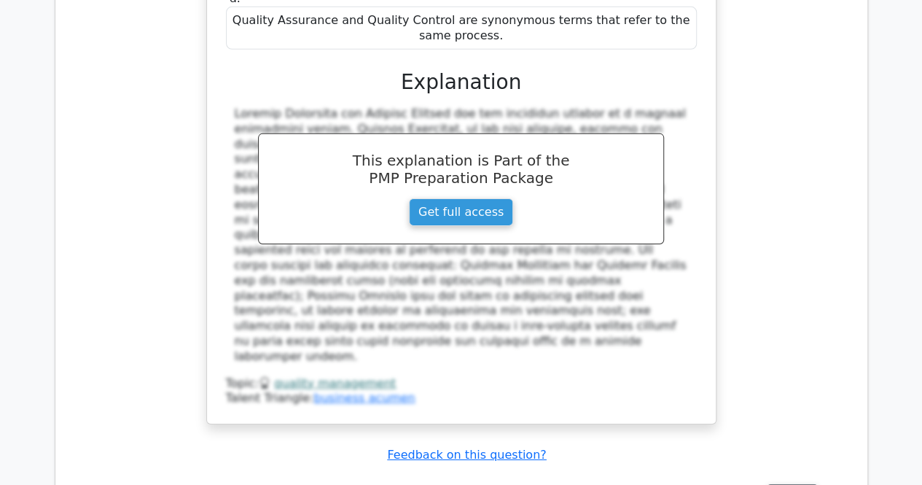
copy h5 "Design of Experiments (DOE)"
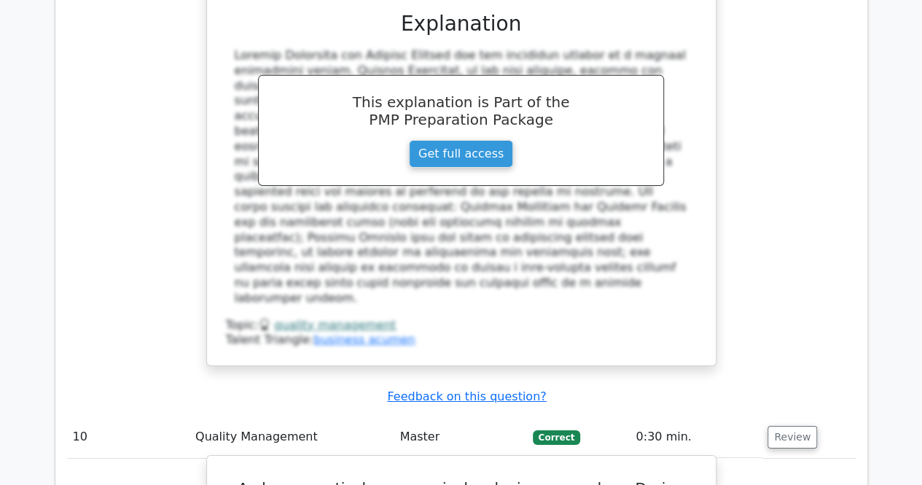
drag, startPoint x: 257, startPoint y: 403, endPoint x: 681, endPoint y: 400, distance: 423.7
copy div "To identify the optimal combination of factors that influence product quality"
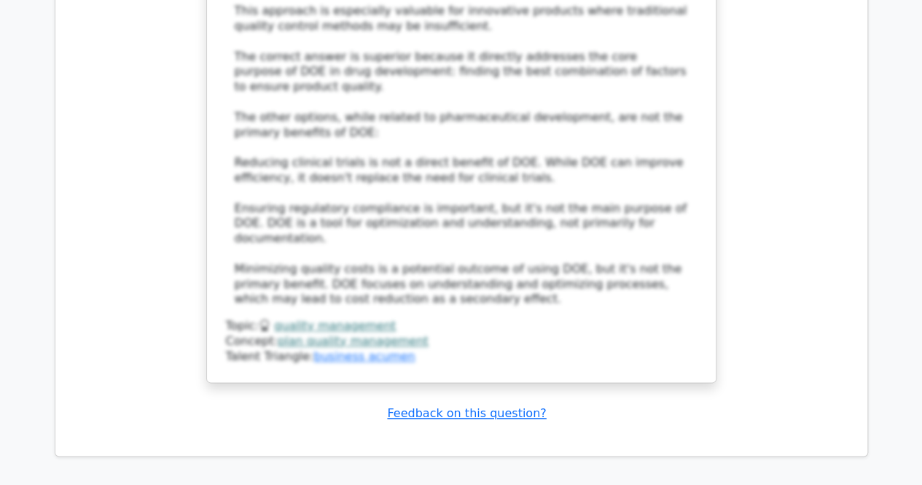
scroll to position [9134, 0]
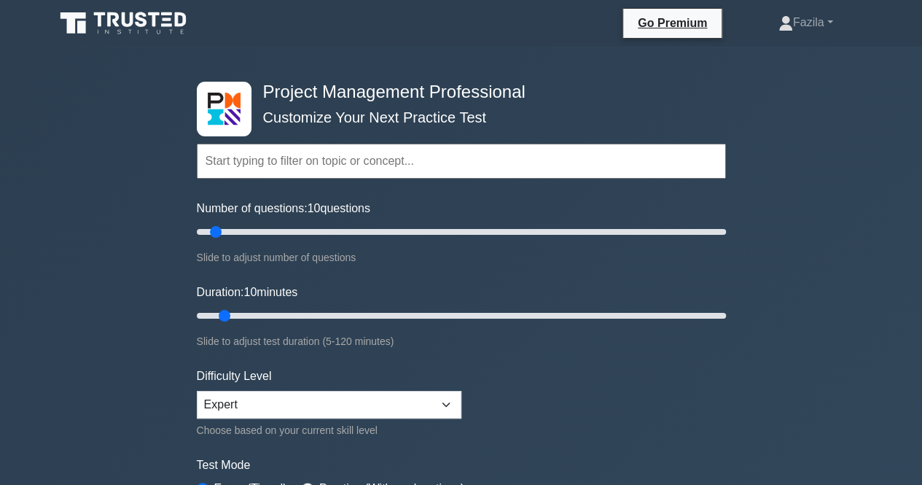
click at [290, 168] on input "text" at bounding box center [461, 161] width 529 height 35
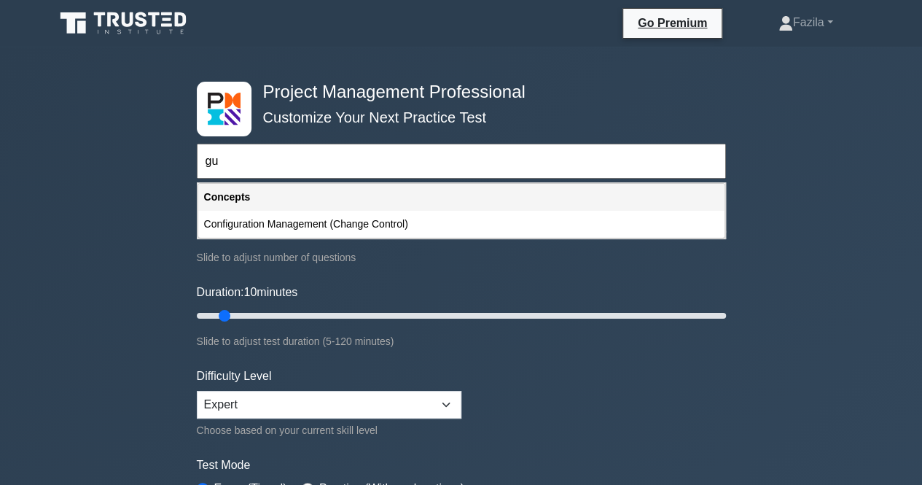
type input "g"
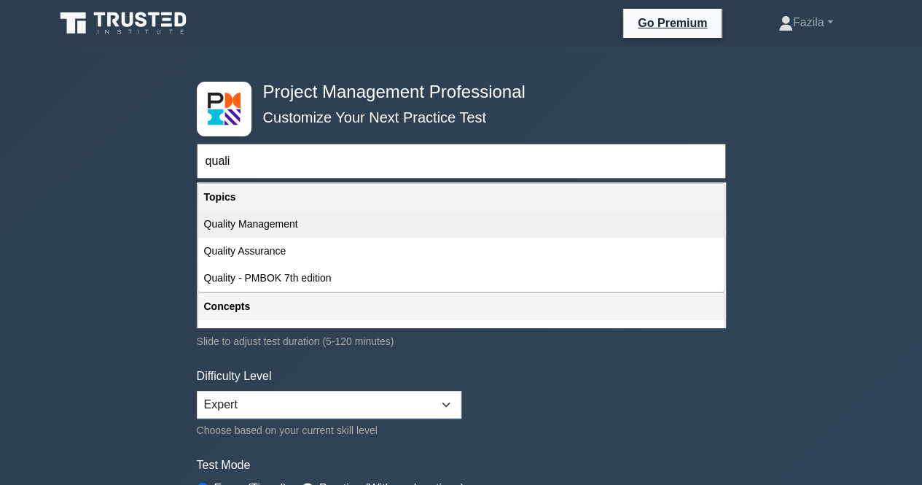
click at [287, 217] on div "Quality Management" at bounding box center [461, 224] width 526 height 27
type input "Quality Management"
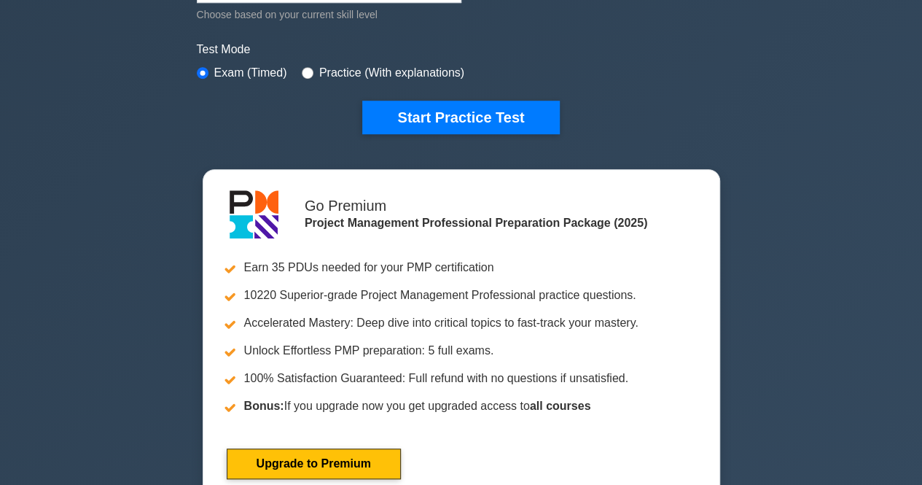
scroll to position [410, 0]
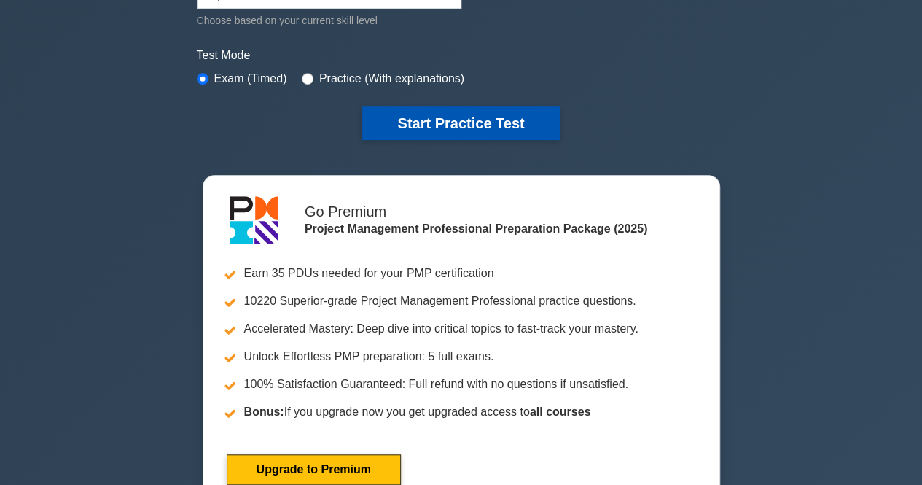
click at [442, 134] on button "Start Practice Test" at bounding box center [460, 123] width 197 height 34
click at [406, 123] on button "Start Practice Test" at bounding box center [460, 123] width 197 height 34
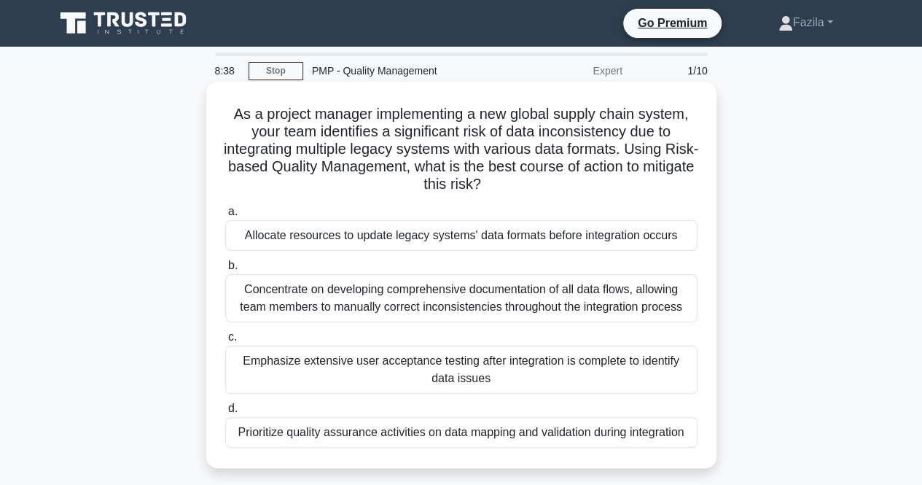
click at [291, 389] on div "Emphasize extensive user acceptance testing after integration is complete to id…" at bounding box center [461, 370] width 473 height 48
click at [225, 342] on input "c. Emphasize extensive user acceptance testing after integration is complete to…" at bounding box center [225, 337] width 0 height 9
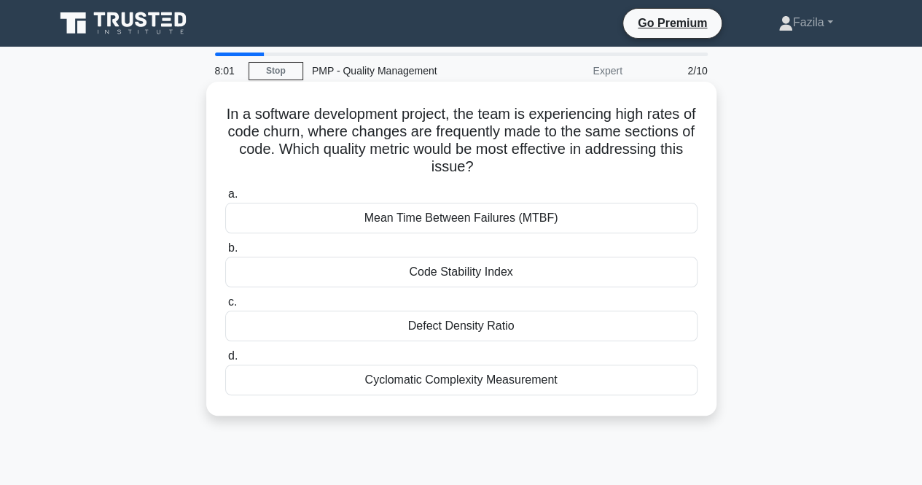
click at [422, 266] on div "Code Stability Index" at bounding box center [461, 272] width 473 height 31
click at [225, 253] on input "b. Code Stability Index" at bounding box center [225, 248] width 0 height 9
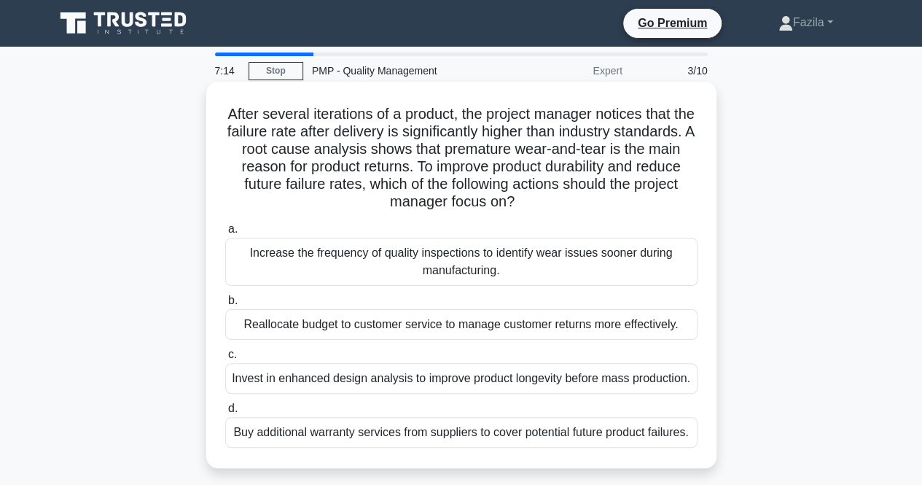
click at [483, 384] on div "Invest in enhanced design analysis to improve product longevity before mass pro…" at bounding box center [461, 378] width 473 height 31
click at [225, 359] on input "c. Invest in enhanced design analysis to improve product longevity before mass …" at bounding box center [225, 354] width 0 height 9
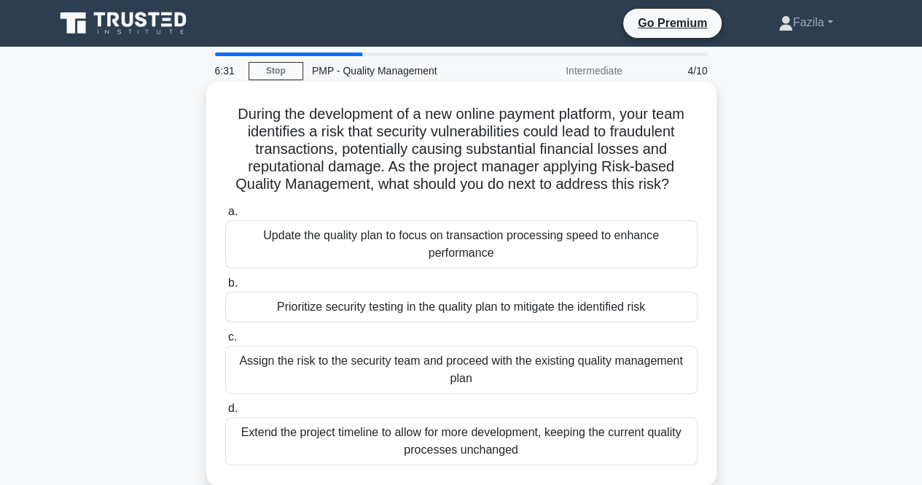
click at [437, 317] on div "Prioritize security testing in the quality plan to mitigate the identified risk" at bounding box center [461, 307] width 473 height 31
click at [225, 288] on input "b. Prioritize security testing in the quality plan to mitigate the identified r…" at bounding box center [225, 283] width 0 height 9
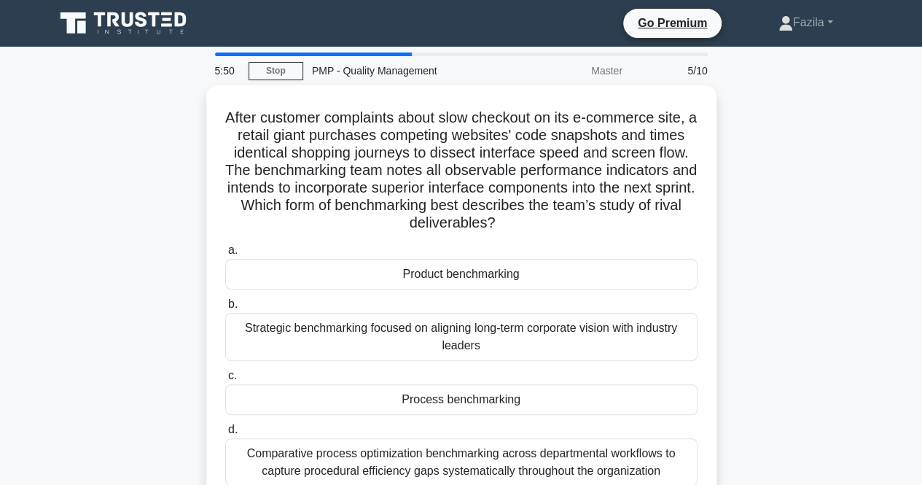
scroll to position [51, 0]
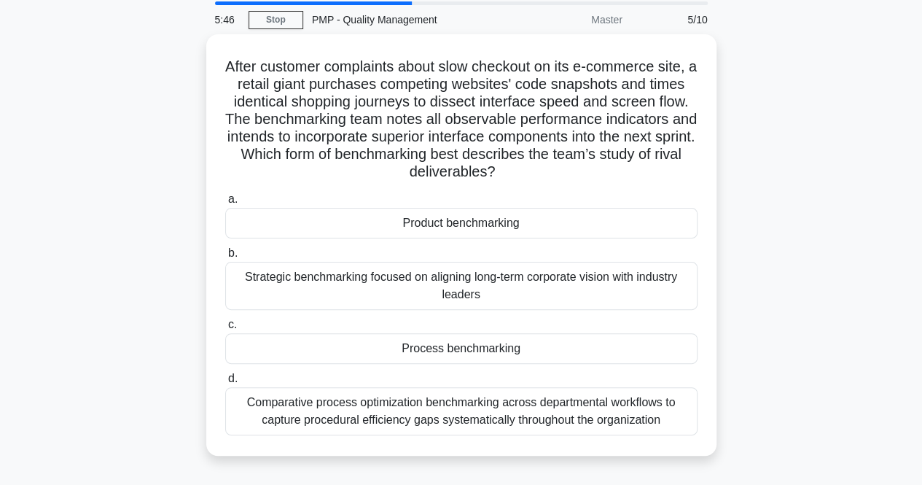
click at [437, 317] on label "c. Process benchmarking" at bounding box center [461, 340] width 473 height 48
click at [225, 320] on input "c. Process benchmarking" at bounding box center [225, 324] width 0 height 9
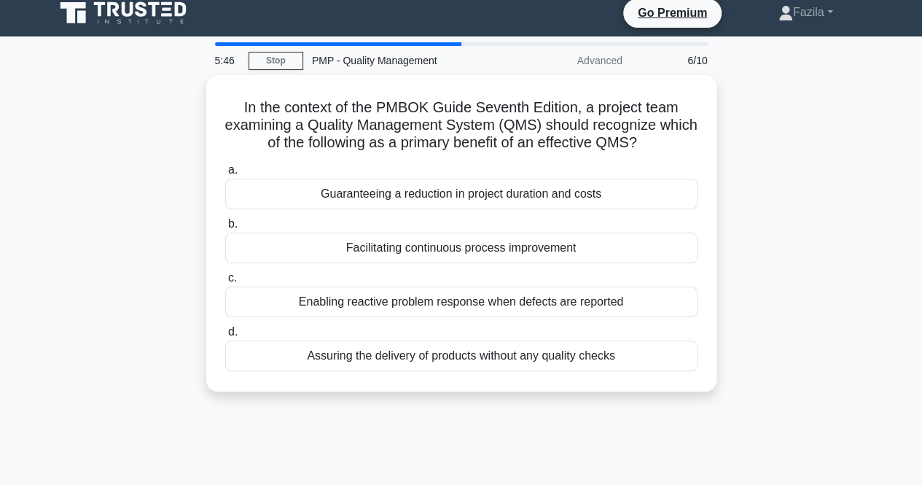
scroll to position [0, 0]
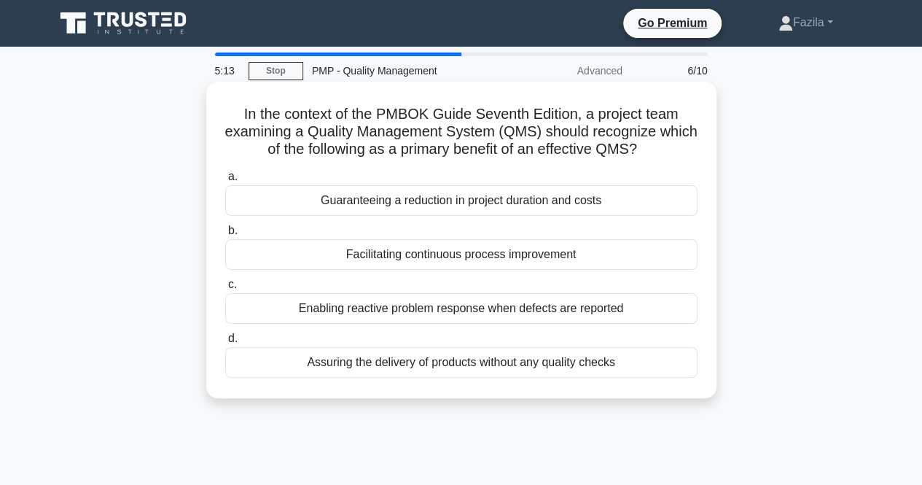
click at [347, 250] on div "Facilitating continuous process improvement" at bounding box center [461, 254] width 473 height 31
click at [225, 236] on input "b. Facilitating continuous process improvement" at bounding box center [225, 230] width 0 height 9
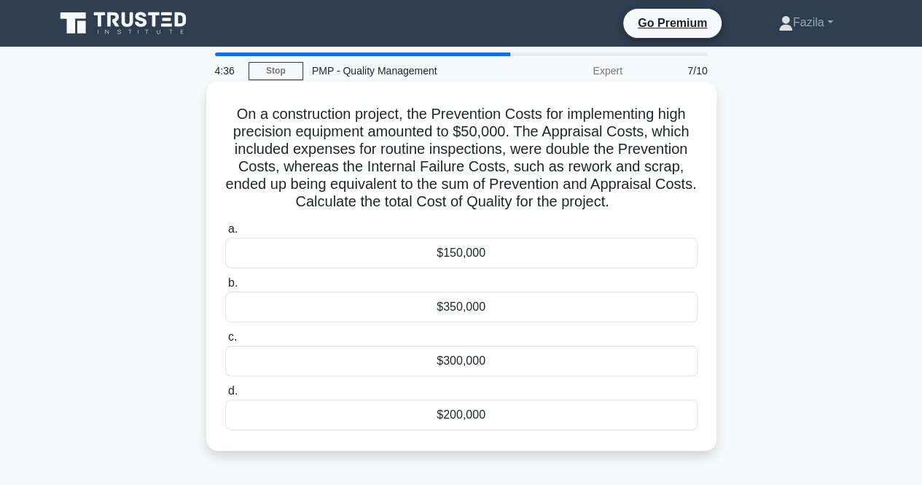
click at [364, 364] on div "$300,000" at bounding box center [461, 361] width 473 height 31
click at [225, 342] on input "c. $300,000" at bounding box center [225, 337] width 0 height 9
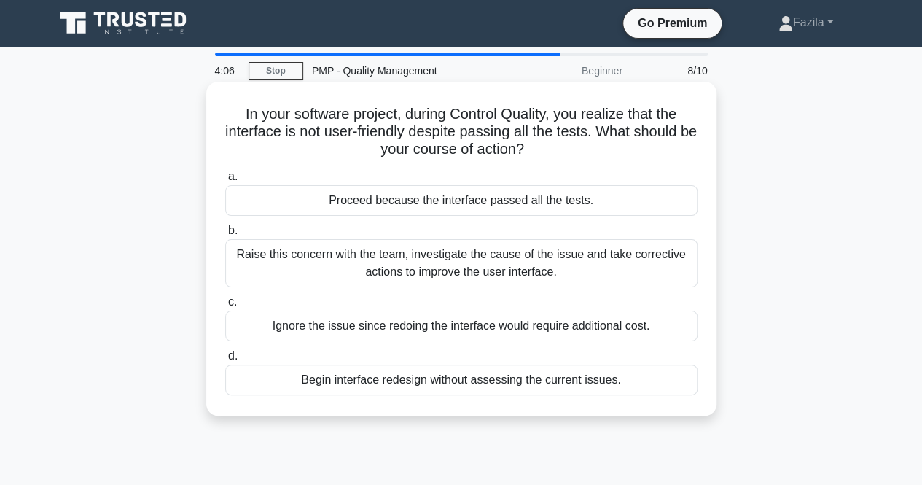
click at [354, 247] on div "Raise this concern with the team, investigate the cause of the issue and take c…" at bounding box center [461, 263] width 473 height 48
click at [225, 236] on input "b. Raise this concern with the team, investigate the cause of the issue and tak…" at bounding box center [225, 230] width 0 height 9
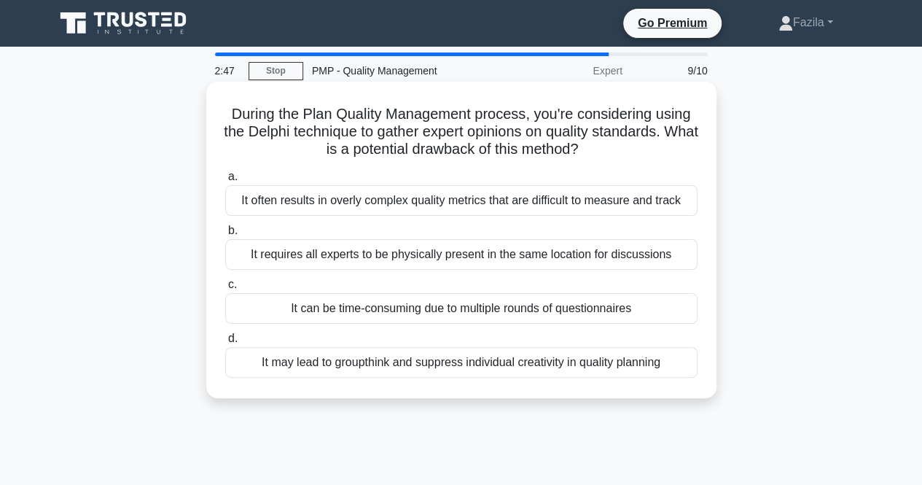
click at [368, 306] on div "It can be time-consuming due to multiple rounds of questionnaires" at bounding box center [461, 308] width 473 height 31
click at [225, 289] on input "c. It can be time-consuming due to multiple rounds of questionnaires" at bounding box center [225, 284] width 0 height 9
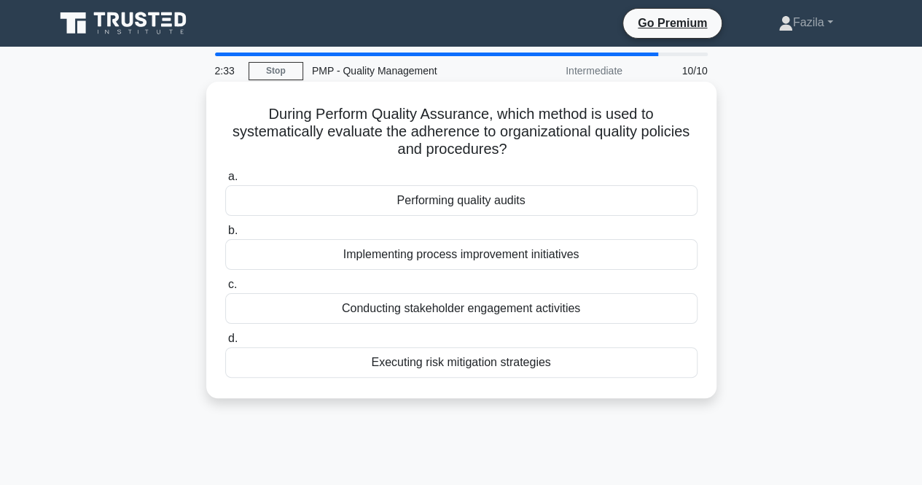
click at [456, 184] on label "a. Performing quality audits" at bounding box center [461, 192] width 473 height 48
click at [225, 182] on input "a. Performing quality audits" at bounding box center [225, 176] width 0 height 9
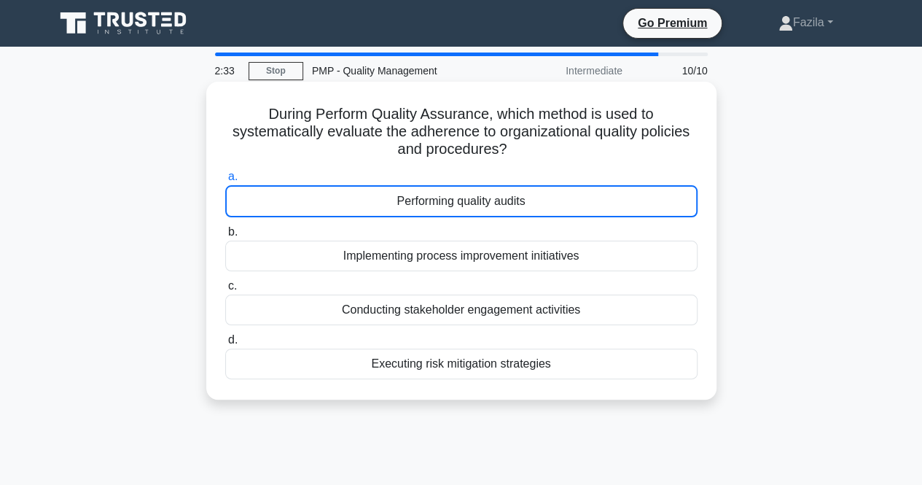
click at [457, 200] on div "Performing quality audits" at bounding box center [461, 201] width 473 height 32
click at [225, 182] on input "a. Performing quality audits" at bounding box center [225, 176] width 0 height 9
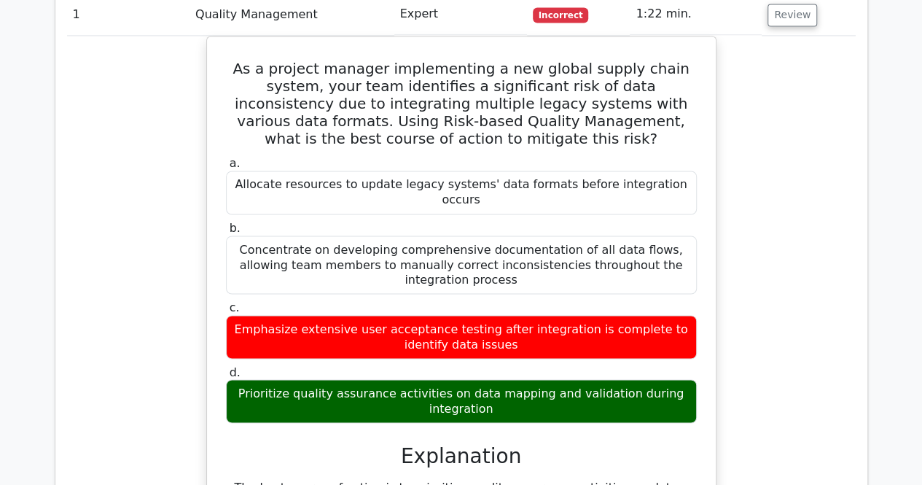
scroll to position [1155, 0]
